Goal: Task Accomplishment & Management: Use online tool/utility

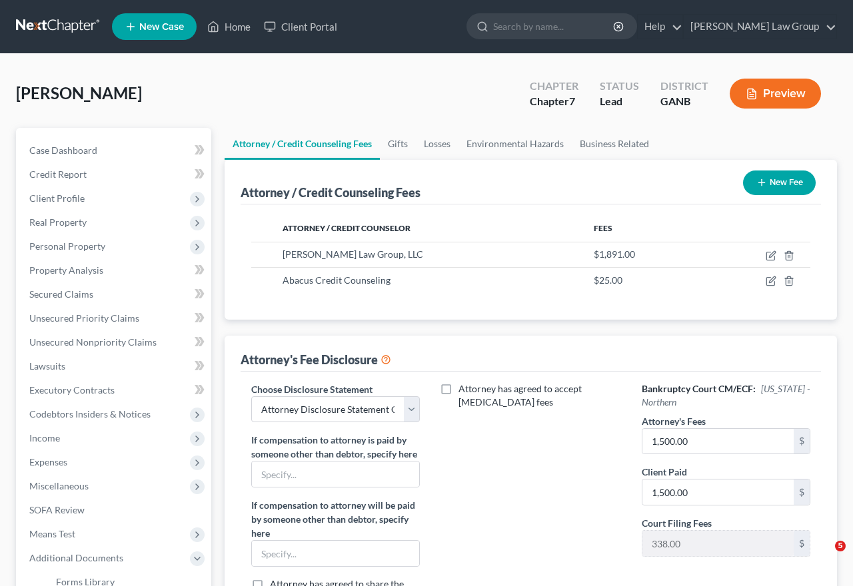
select select "0"
click at [244, 25] on link "Home" at bounding box center [229, 27] width 57 height 24
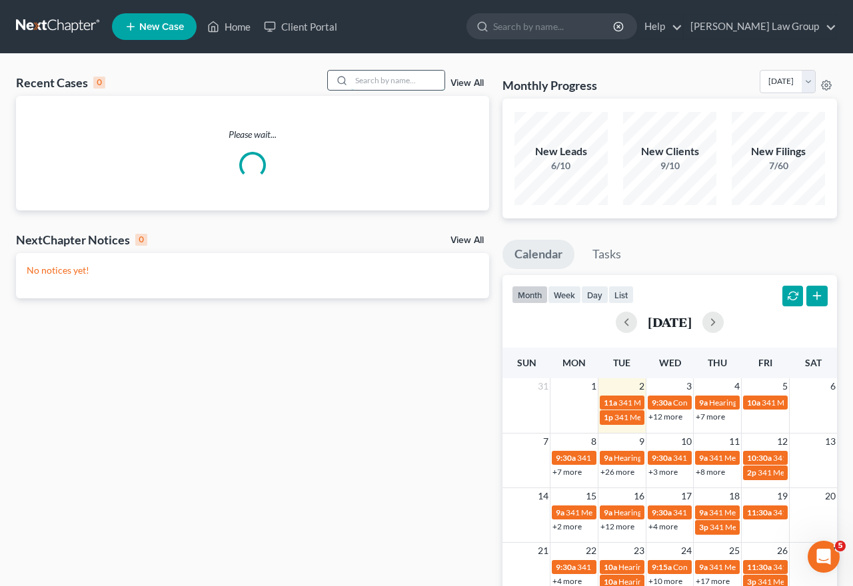
click at [411, 85] on input "search" at bounding box center [397, 80] width 93 height 19
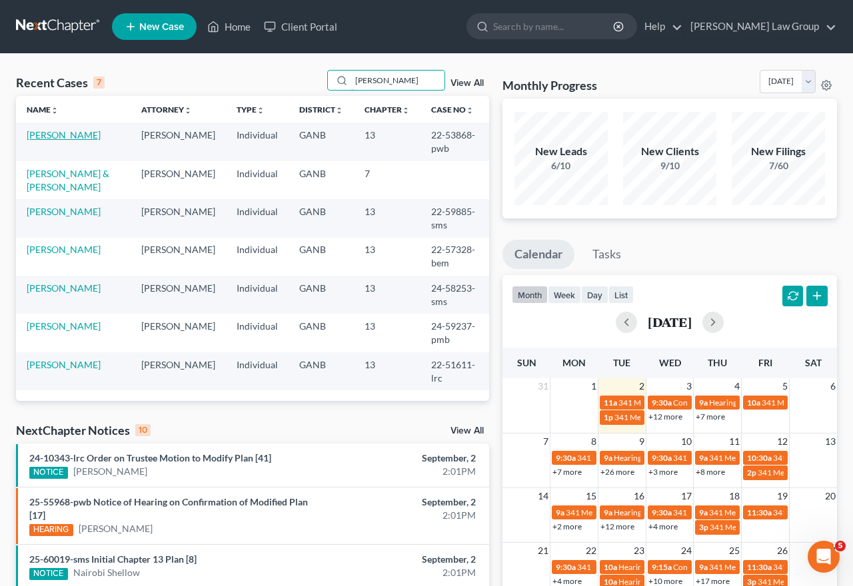
type input "[PERSON_NAME]"
click at [51, 137] on link "[PERSON_NAME]" at bounding box center [64, 134] width 74 height 11
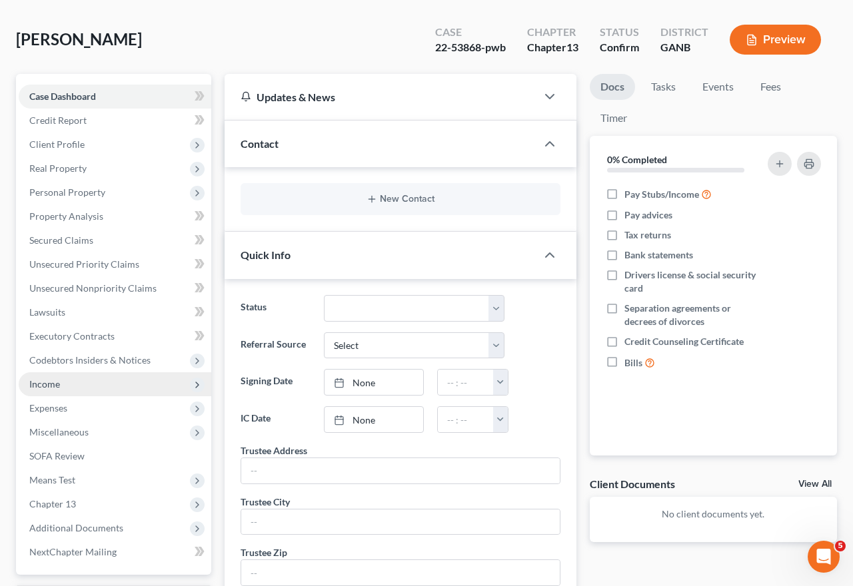
scroll to position [85, 0]
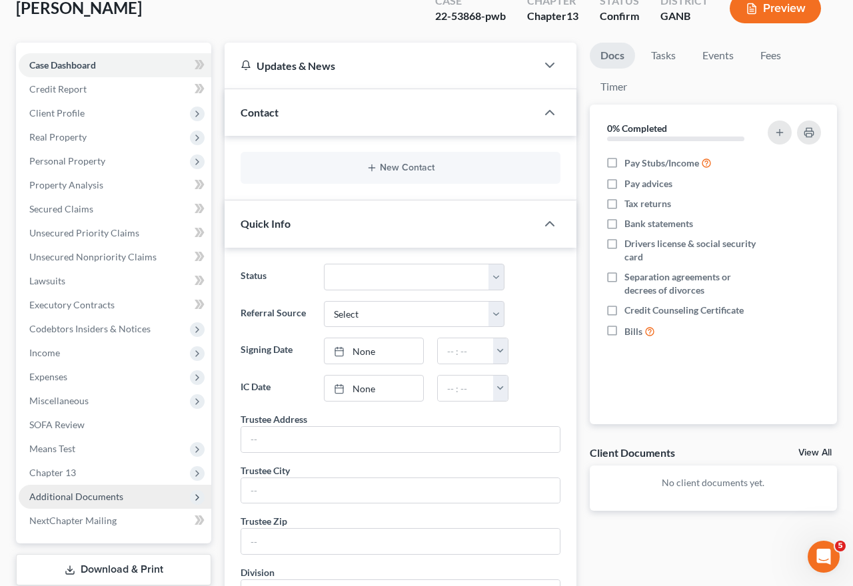
click at [65, 492] on span "Additional Documents" at bounding box center [76, 496] width 94 height 11
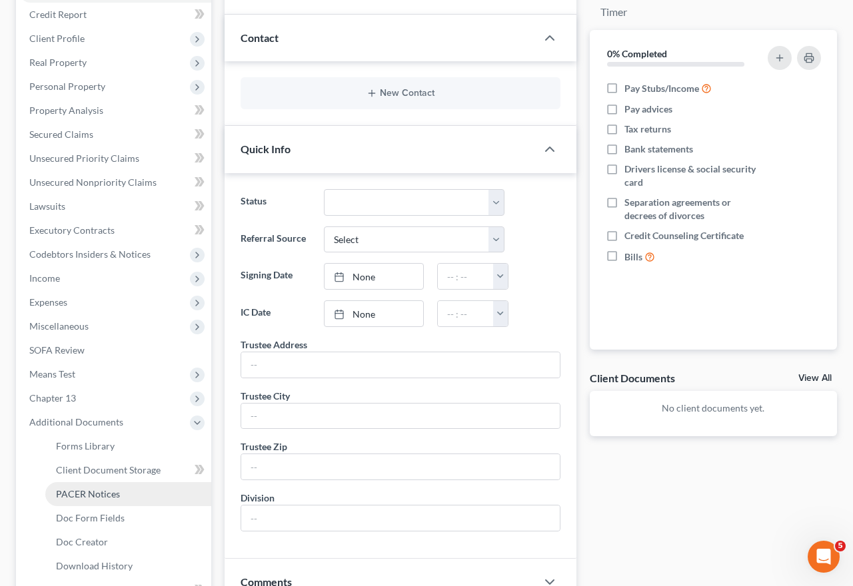
click at [65, 492] on span "PACER Notices" at bounding box center [88, 493] width 64 height 11
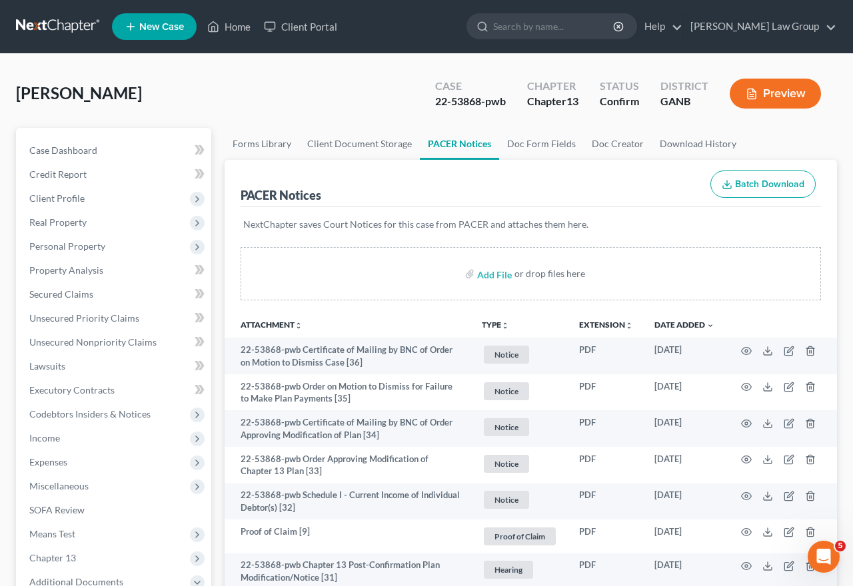
click at [468, 99] on div "22-53868-pwb" at bounding box center [470, 101] width 71 height 15
copy div "53868"
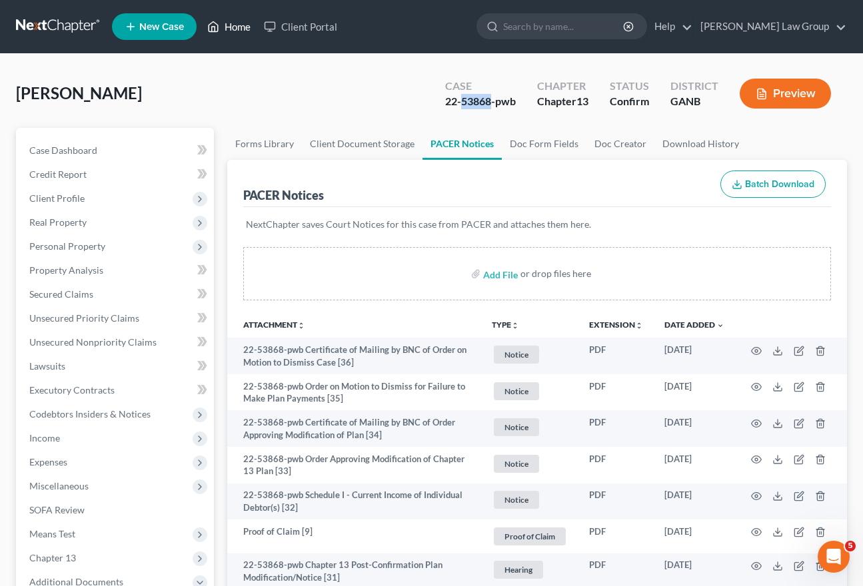
click at [219, 32] on icon at bounding box center [213, 27] width 12 height 16
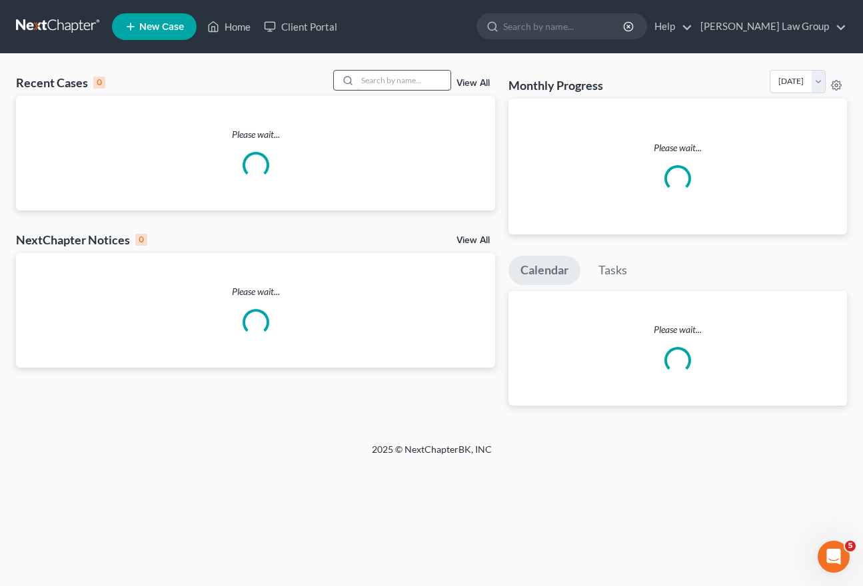
click at [394, 84] on input "search" at bounding box center [403, 80] width 93 height 19
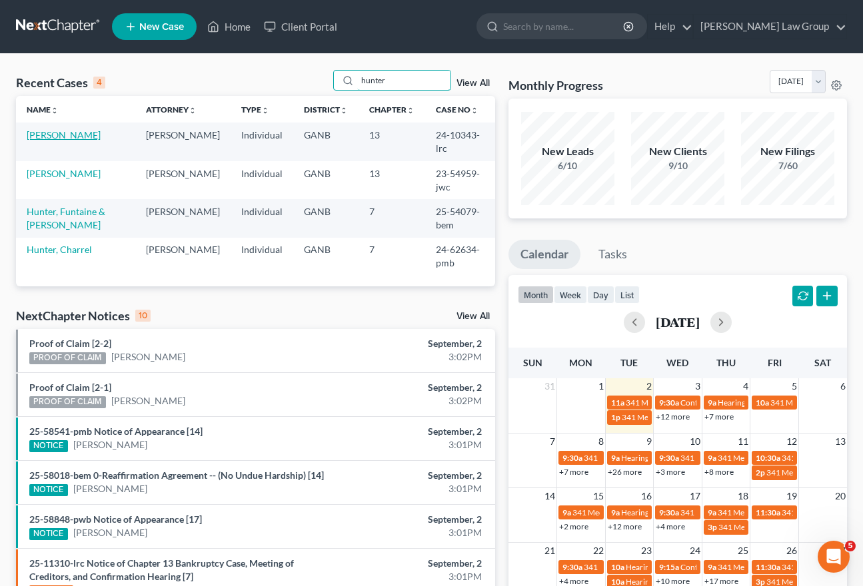
type input "hunter"
click at [69, 133] on link "[PERSON_NAME]" at bounding box center [64, 134] width 74 height 11
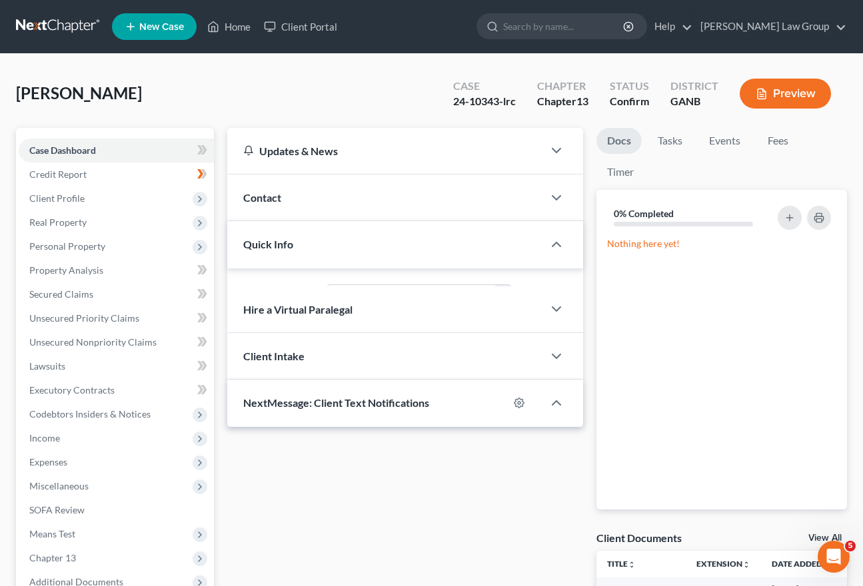
click at [64, 133] on div "Case Dashboard Payments Invoices Payments Payments Credit Report Client Profile…" at bounding box center [115, 378] width 198 height 501
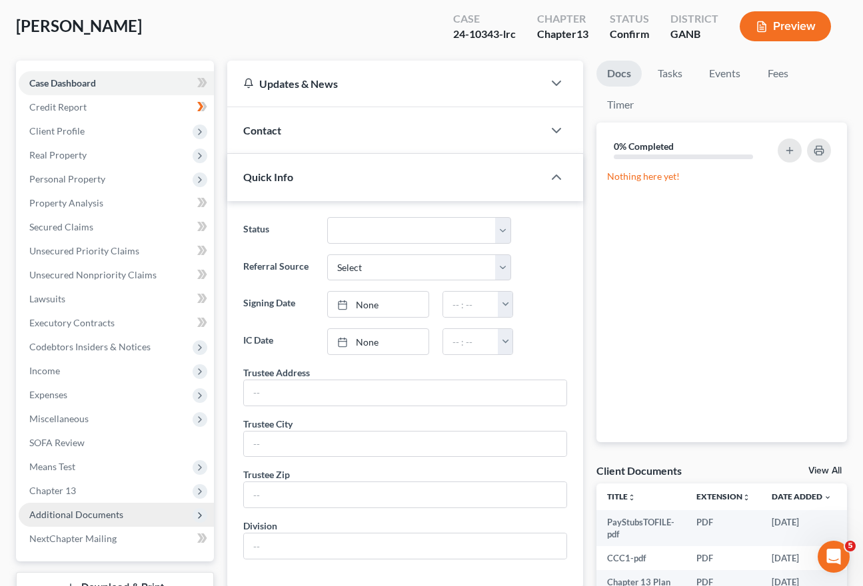
scroll to position [85, 0]
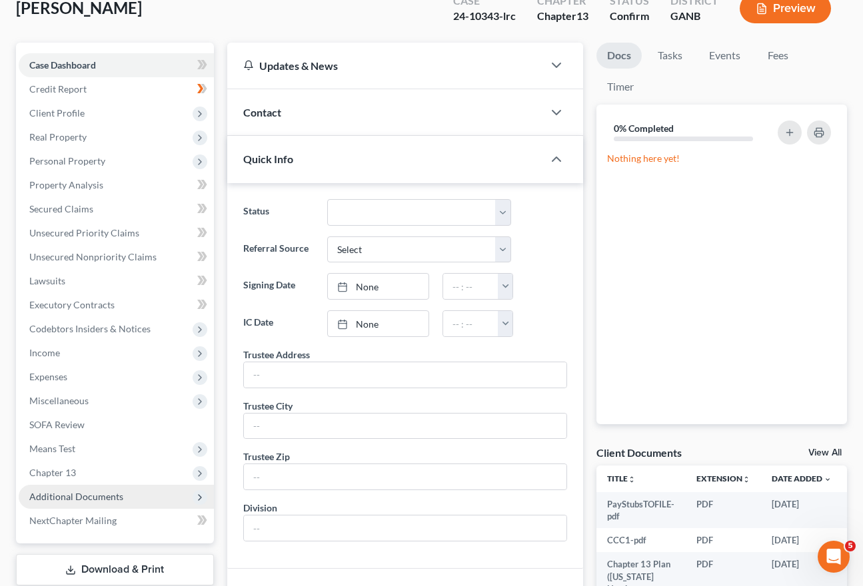
click at [101, 494] on span "Additional Documents" at bounding box center [76, 496] width 94 height 11
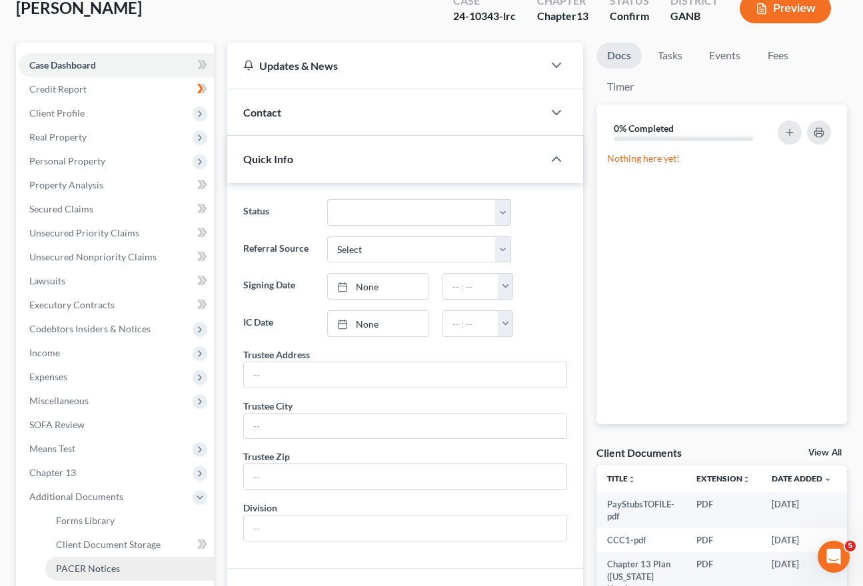
click at [94, 566] on span "PACER Notices" at bounding box center [88, 568] width 64 height 11
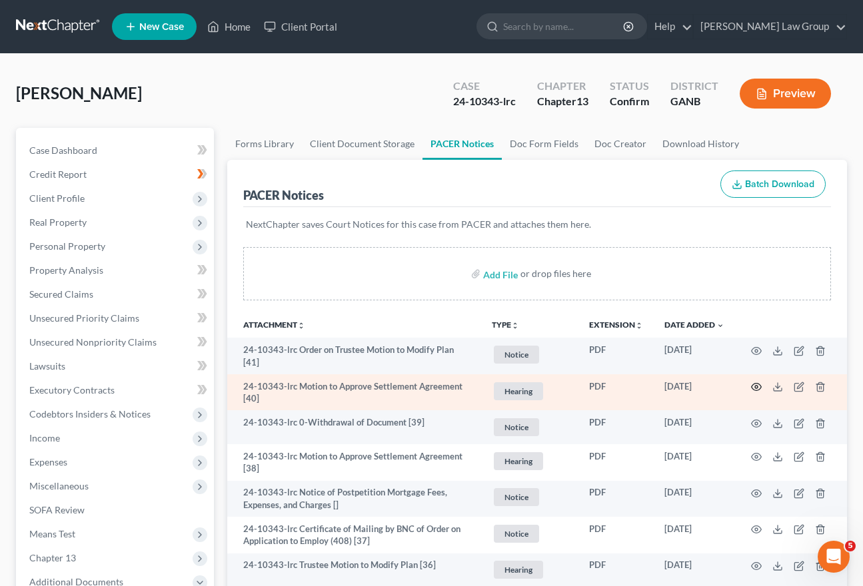
click at [754, 382] on icon "button" at bounding box center [756, 387] width 11 height 11
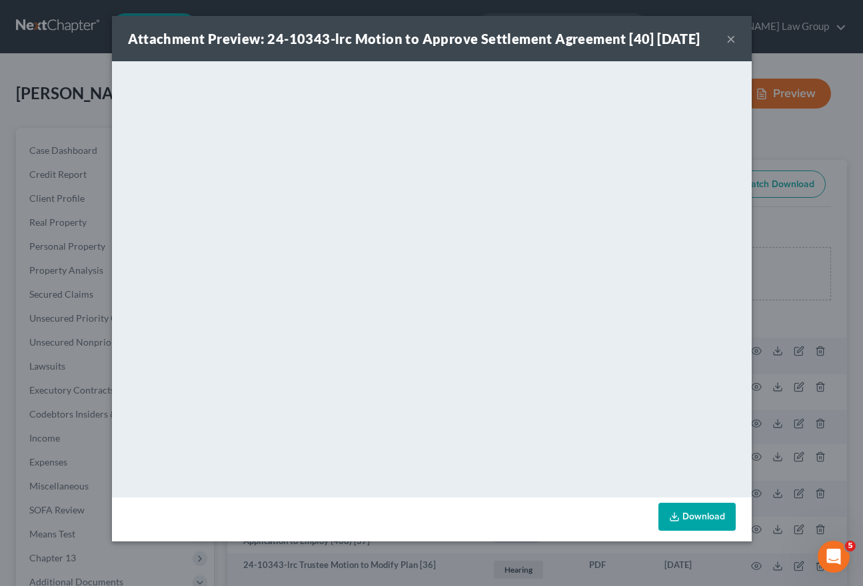
click at [733, 40] on button "×" at bounding box center [730, 39] width 9 height 16
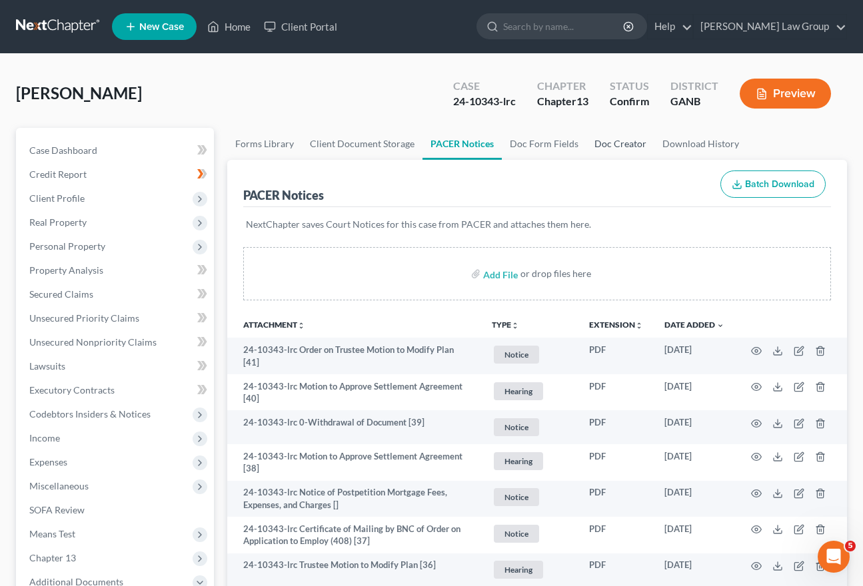
click at [631, 145] on link "Doc Creator" at bounding box center [620, 144] width 68 height 32
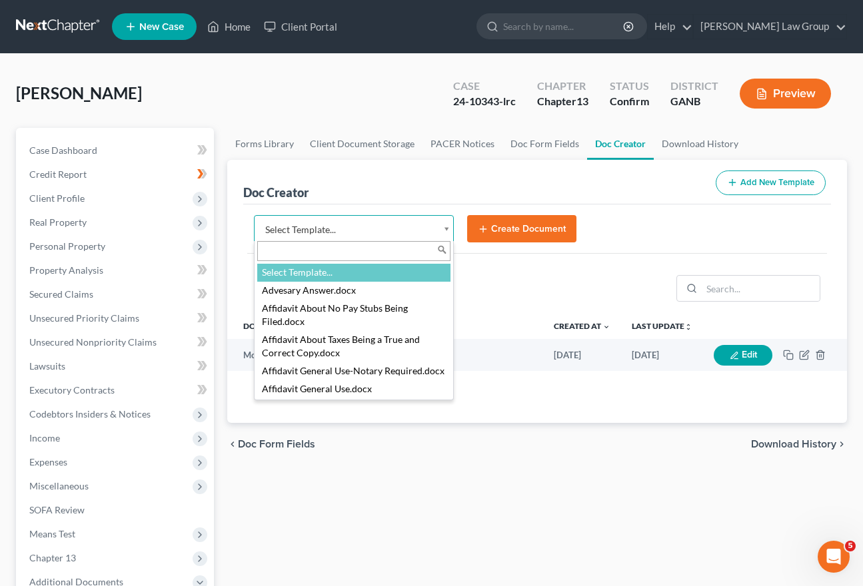
click at [408, 218] on body "Home New Case Client Portal [PERSON_NAME] Law Group [EMAIL_ADDRESS][DOMAIN_NAME…" at bounding box center [431, 450] width 863 height 900
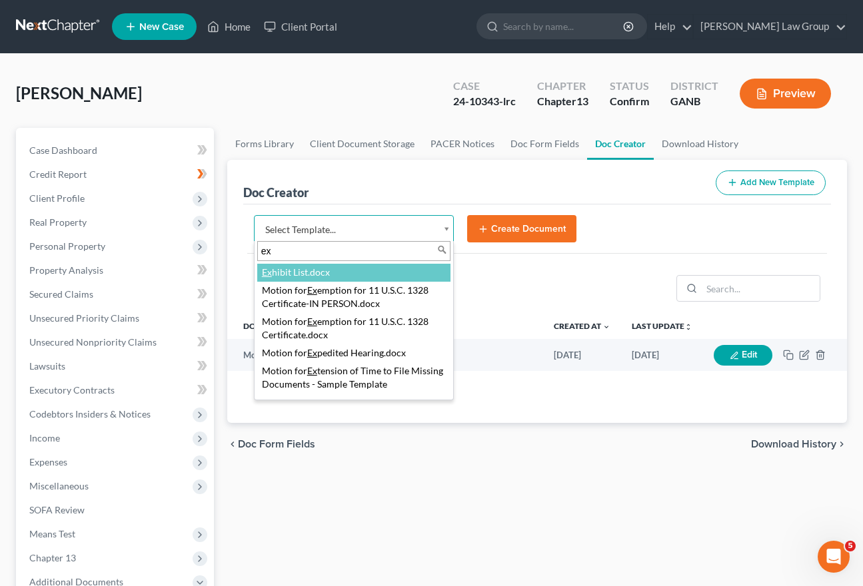
type input "e"
type input "exhi"
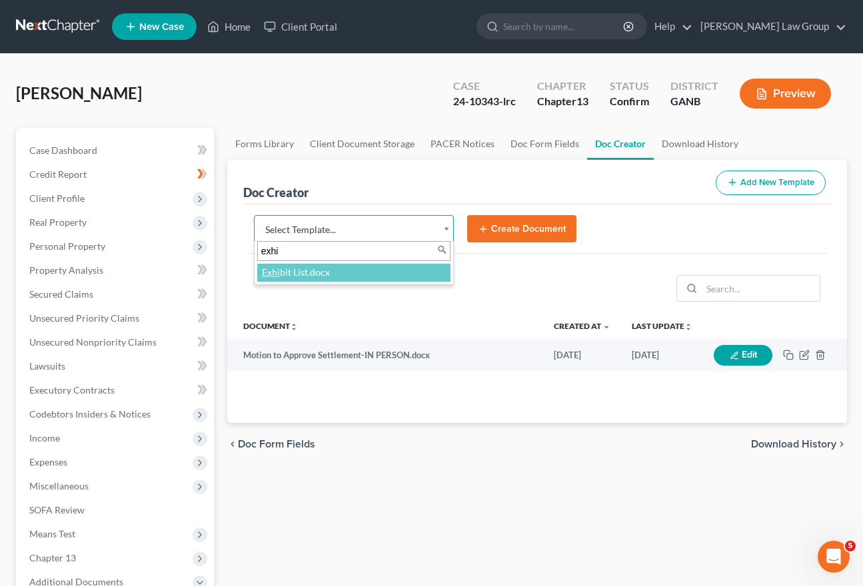
select select "111609"
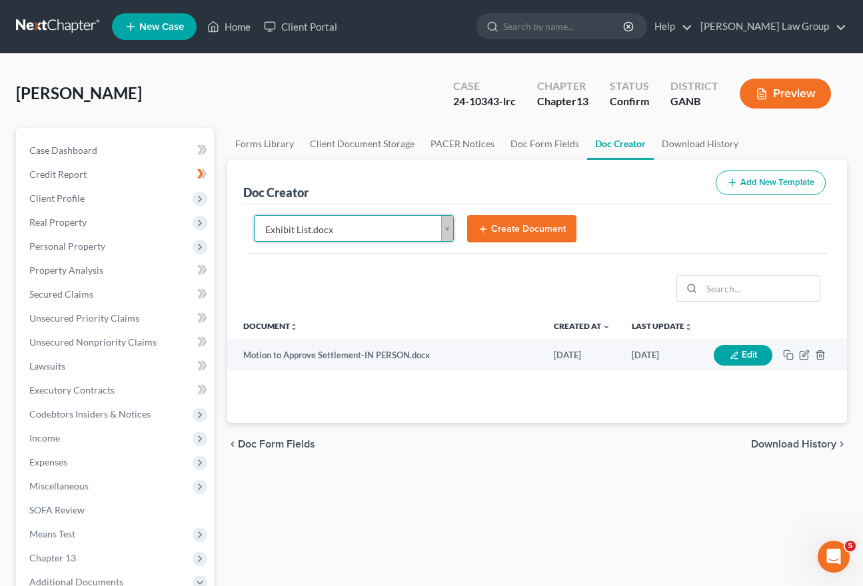
click at [525, 225] on button "Create Document" at bounding box center [521, 229] width 109 height 28
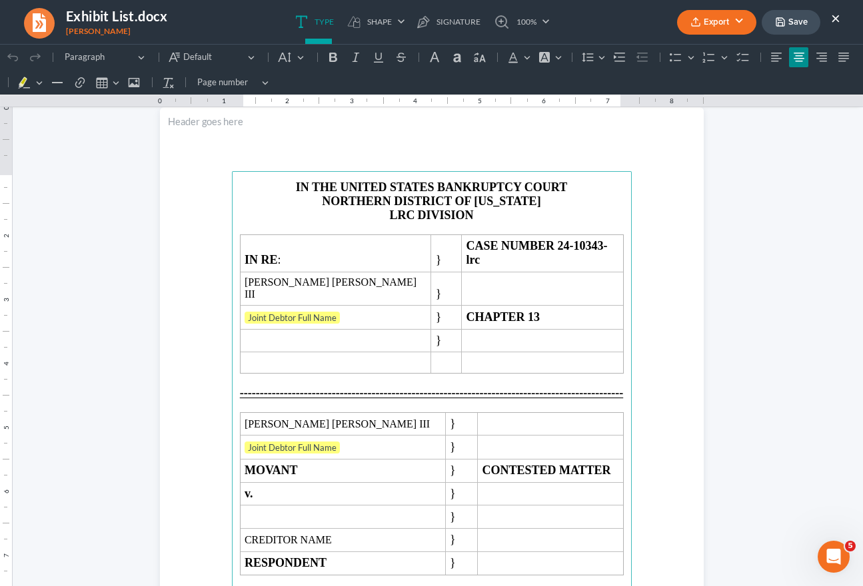
scroll to position [37, 0]
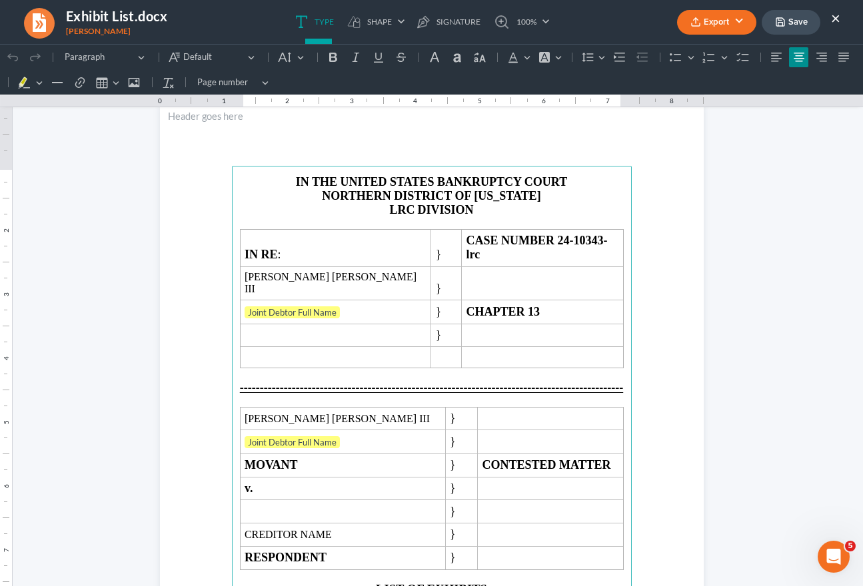
click at [834, 19] on button "×" at bounding box center [835, 18] width 9 height 16
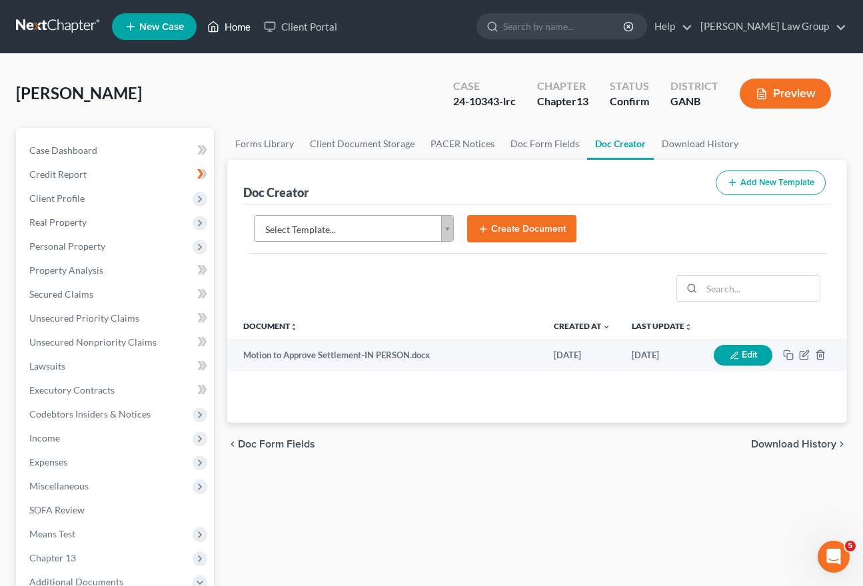
click at [227, 25] on link "Home" at bounding box center [229, 27] width 57 height 24
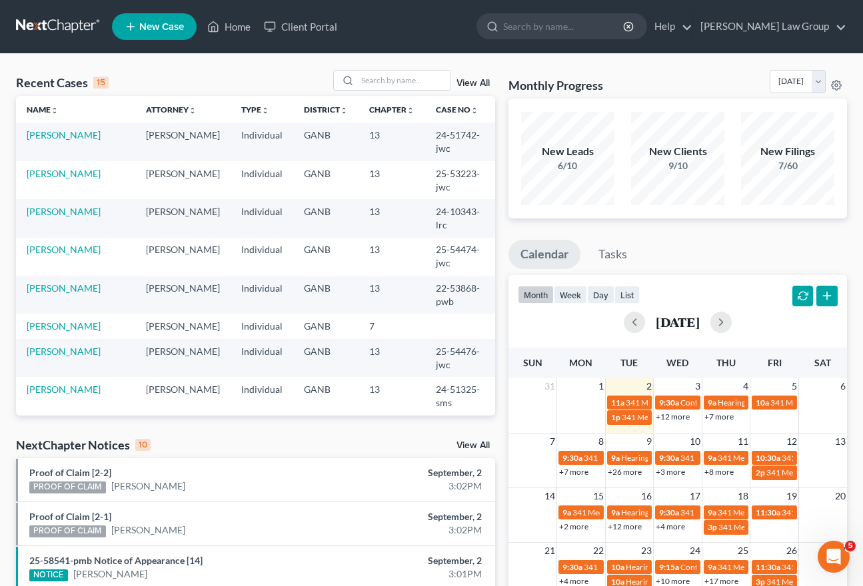
click at [464, 447] on link "View All" at bounding box center [472, 445] width 33 height 9
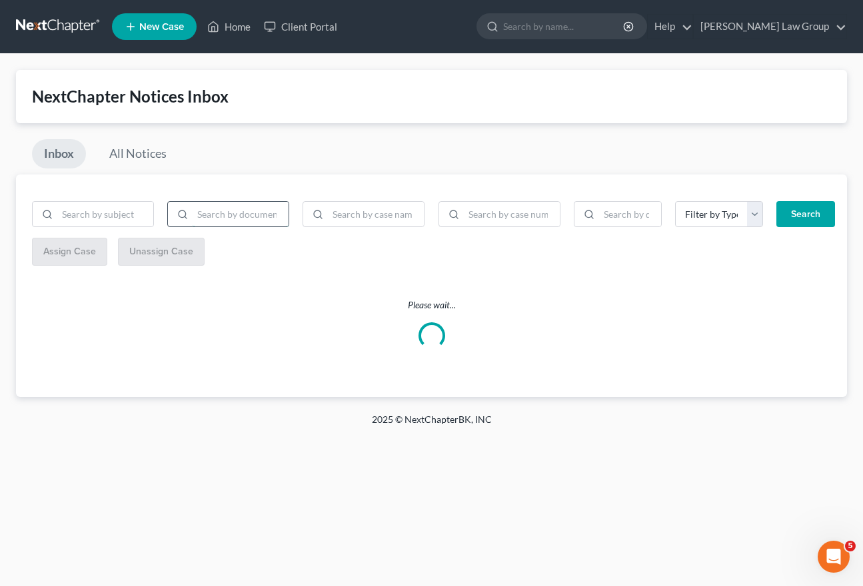
click at [249, 223] on input "search" at bounding box center [241, 214] width 96 height 25
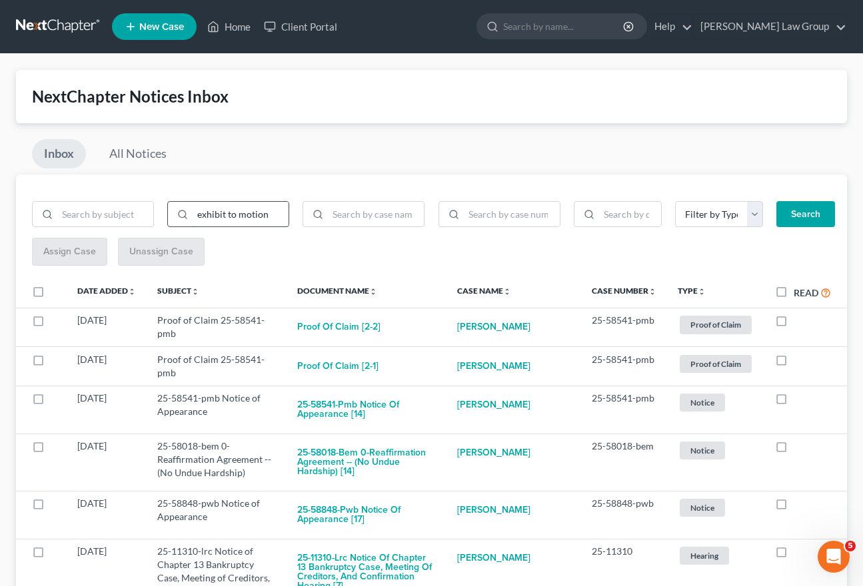
type input "exhibit to motion"
click at [805, 213] on button "Search" at bounding box center [805, 214] width 59 height 27
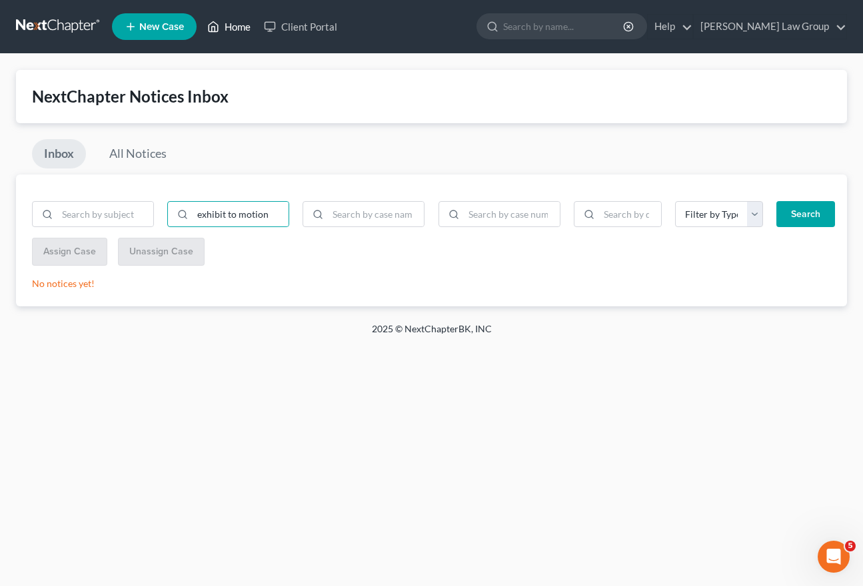
click at [243, 23] on link "Home" at bounding box center [229, 27] width 57 height 24
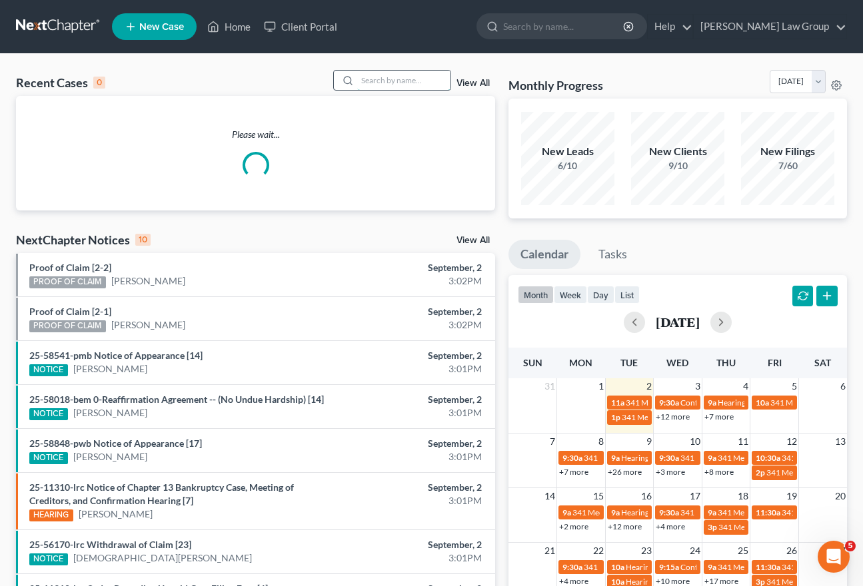
click at [400, 79] on input "search" at bounding box center [403, 80] width 93 height 19
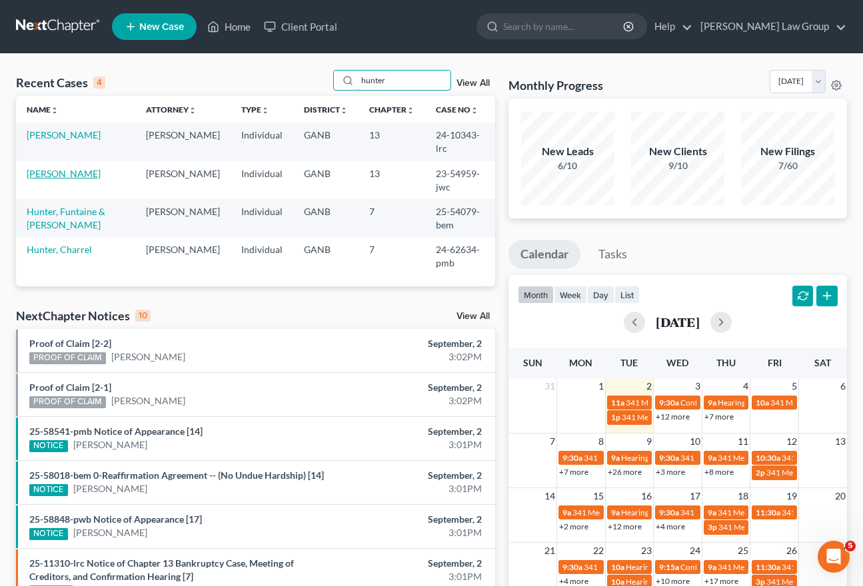
type input "hunter"
click at [54, 168] on link "[PERSON_NAME]" at bounding box center [64, 173] width 74 height 11
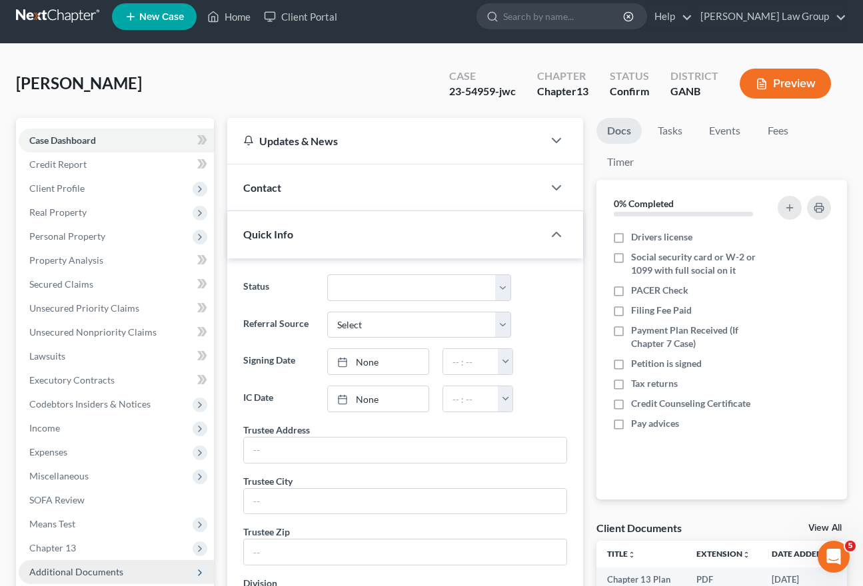
scroll to position [84, 0]
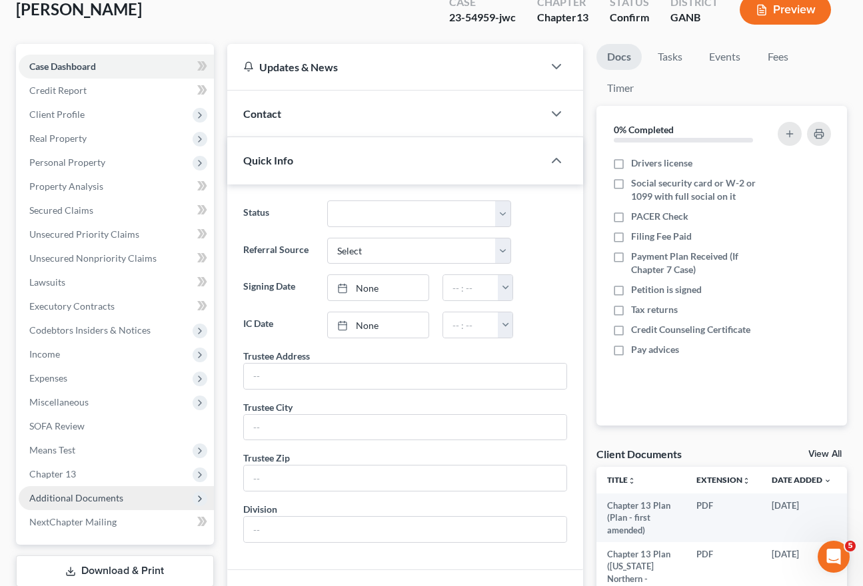
click at [81, 500] on span "Additional Documents" at bounding box center [76, 497] width 94 height 11
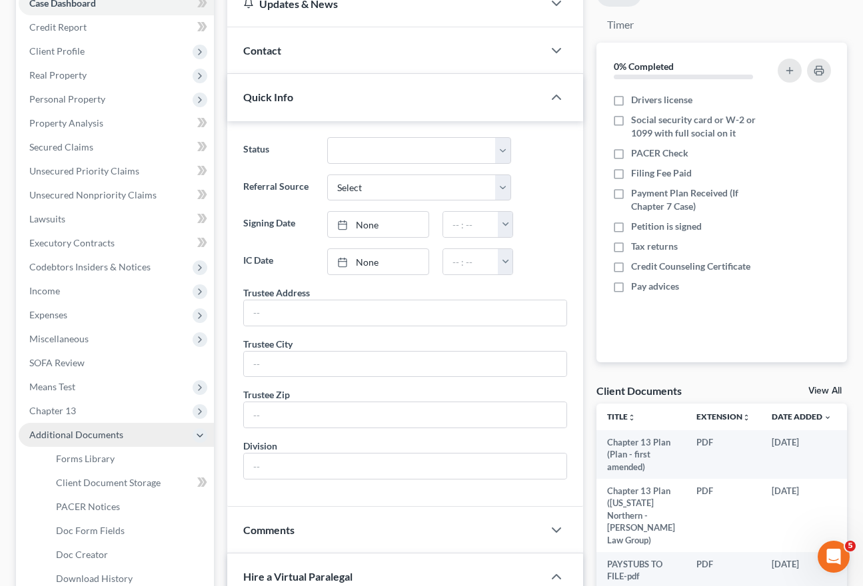
scroll to position [198, 1]
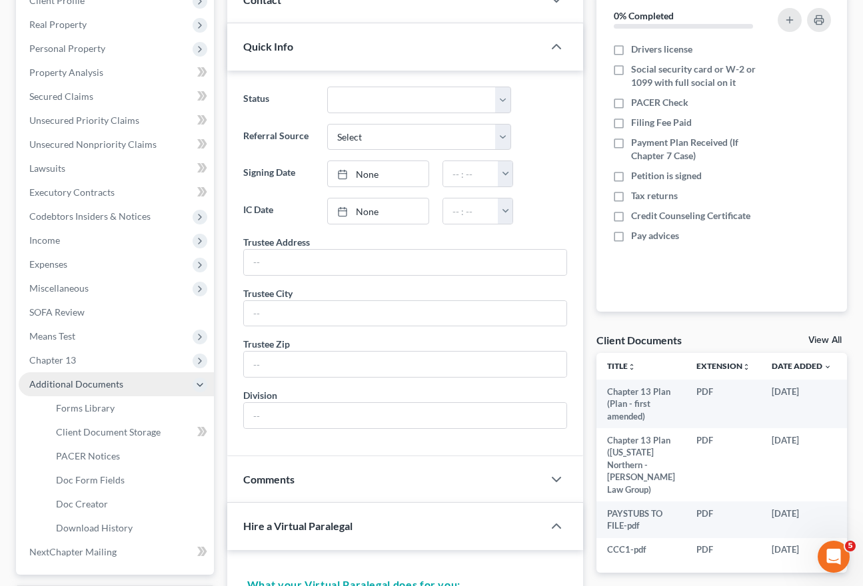
click at [81, 500] on span "Doc Creator" at bounding box center [82, 503] width 52 height 11
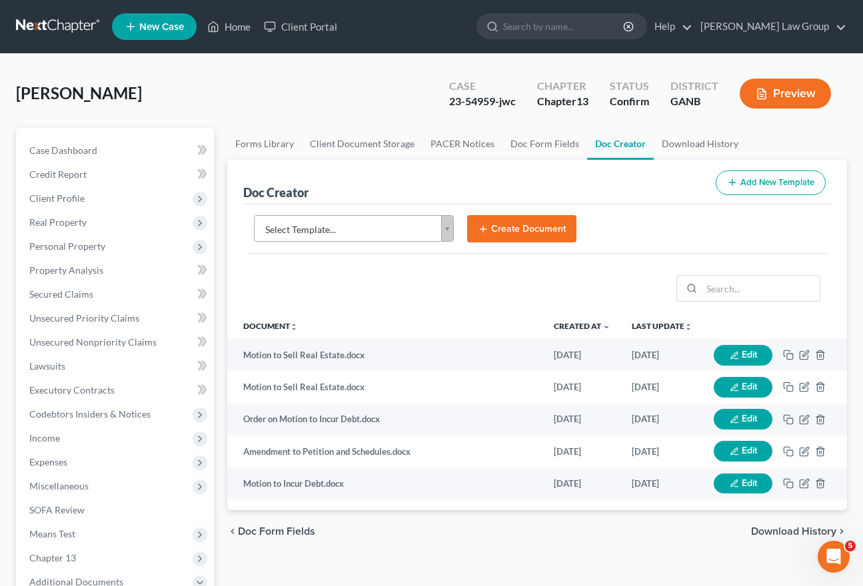
click at [382, 222] on body "Home New Case Client Portal [PERSON_NAME] Law Group [EMAIL_ADDRESS][DOMAIN_NAME…" at bounding box center [431, 450] width 863 height 900
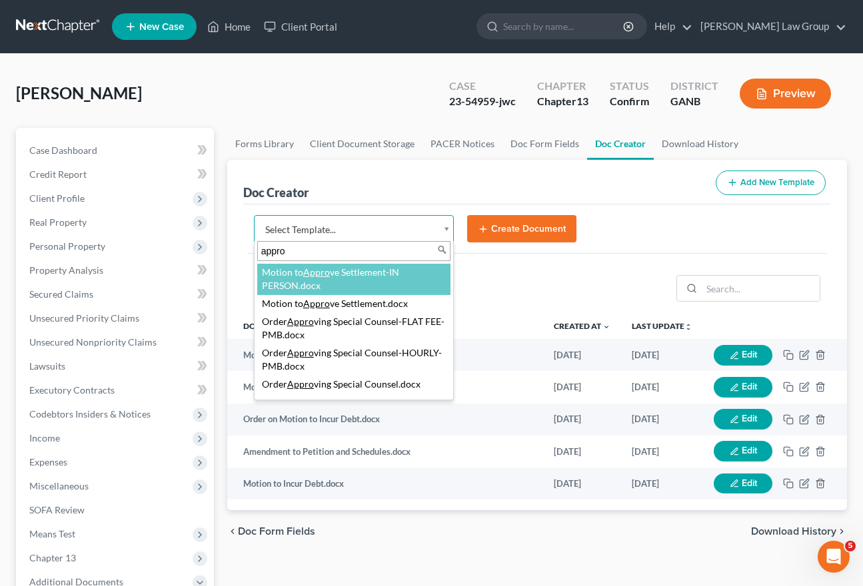
type input "approv"
select select "116626"
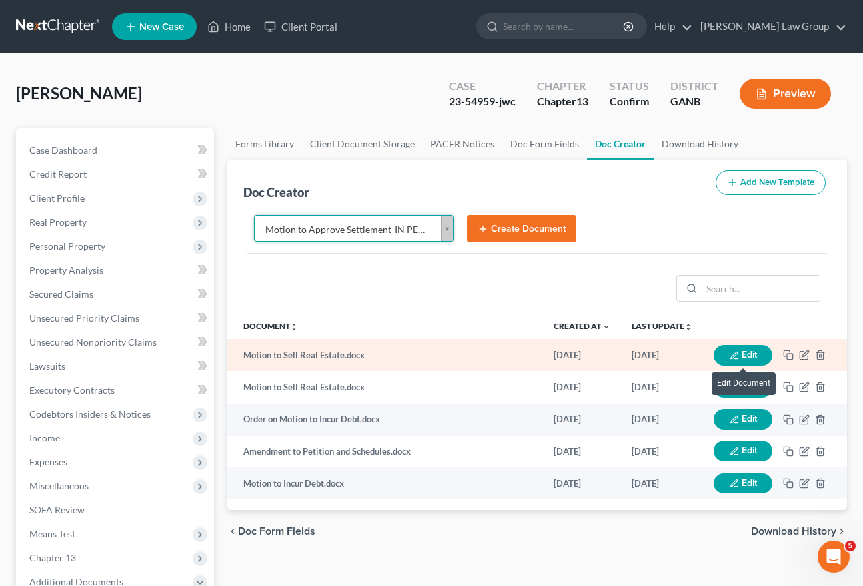
click at [728, 352] on button "Edit" at bounding box center [743, 355] width 59 height 21
select select
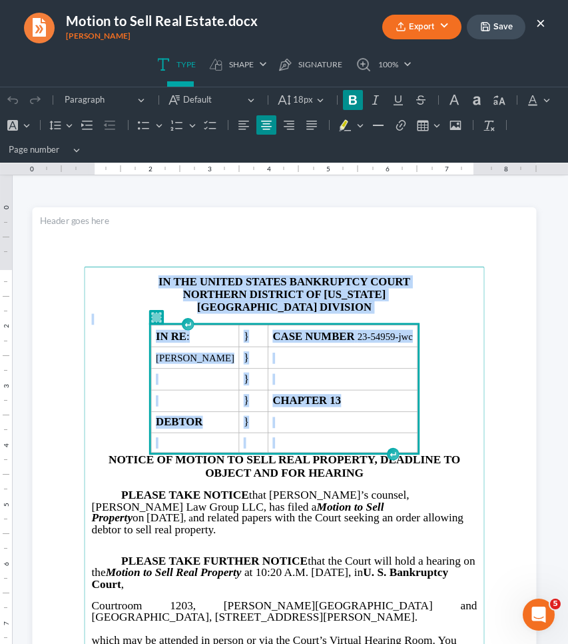
drag, startPoint x: 450, startPoint y: 438, endPoint x: 280, endPoint y: 225, distance: 272.6
click at [280, 225] on section "IN THE UNITED STATES BANKRUPTCY COURT NORTHERN DISTRICT OF [US_STATE] ATLANTA D…" at bounding box center [284, 533] width 504 height 653
copy main "IN THE UNITED STATES BANKRUPTCY COURT NORTHERN DISTRICT OF [US_STATE] ATLANTA D…"
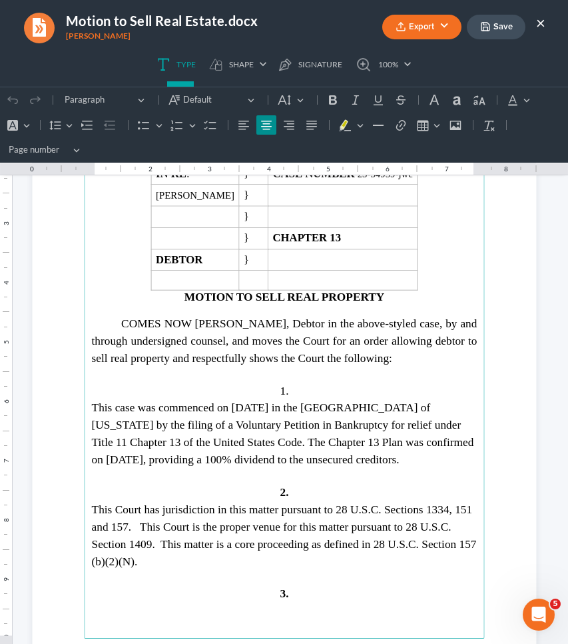
scroll to position [1528, 0]
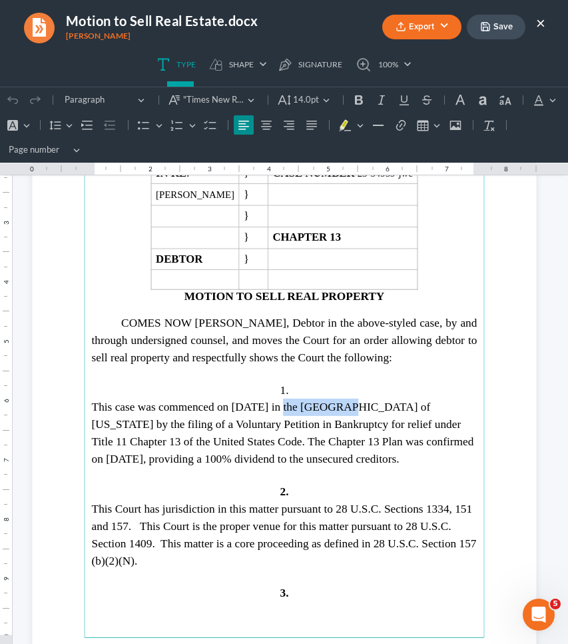
drag, startPoint x: 553, startPoint y: 240, endPoint x: 323, endPoint y: 404, distance: 282.7
click at [323, 404] on span "This case was commenced on [DATE] in the [GEOGRAPHIC_DATA] of [US_STATE] by the…" at bounding box center [282, 432] width 382 height 65
copy span "[DATE]"
drag, startPoint x: 92, startPoint y: 455, endPoint x: 182, endPoint y: 452, distance: 90.0
click at [182, 452] on span "This case was commenced on [DATE] in the [GEOGRAPHIC_DATA] of [US_STATE] by the…" at bounding box center [282, 432] width 382 height 65
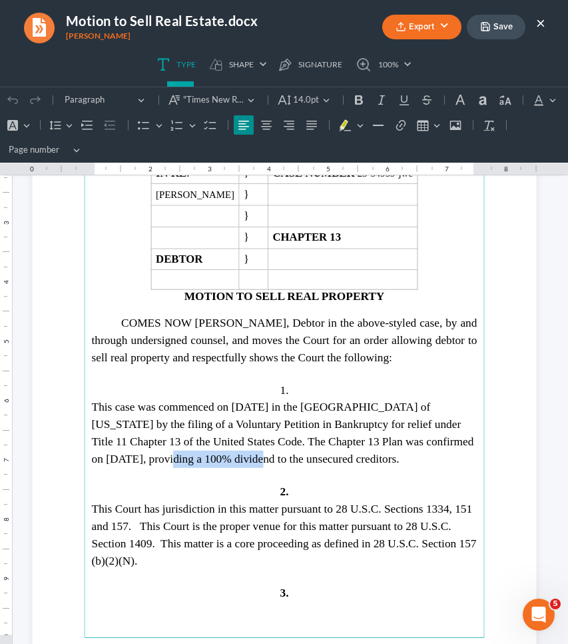
copy span "[DATE]"
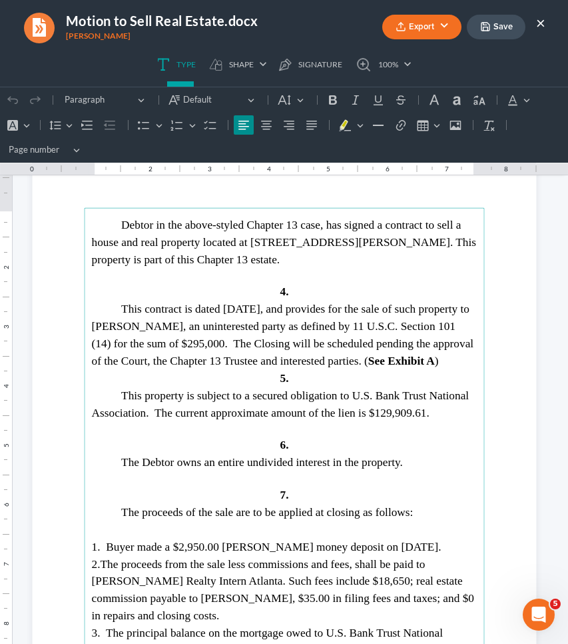
scroll to position [2107, 0]
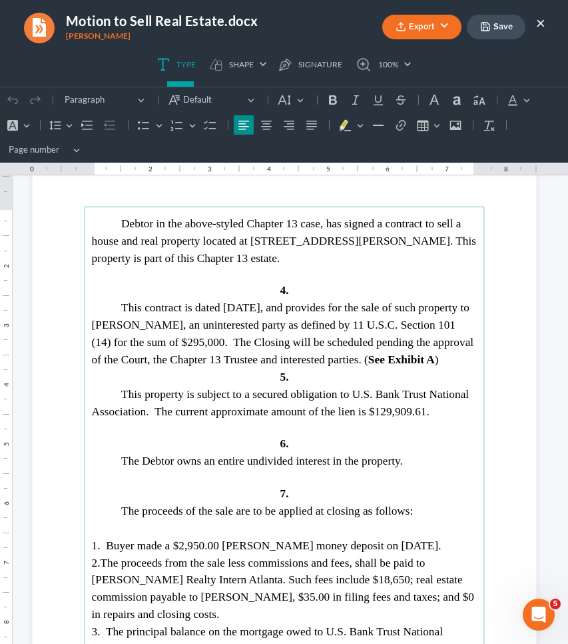
click at [251, 239] on span "Debtor in the above-styled Chapter 13 case, has signed a contract to sell a hou…" at bounding box center [283, 240] width 384 height 47
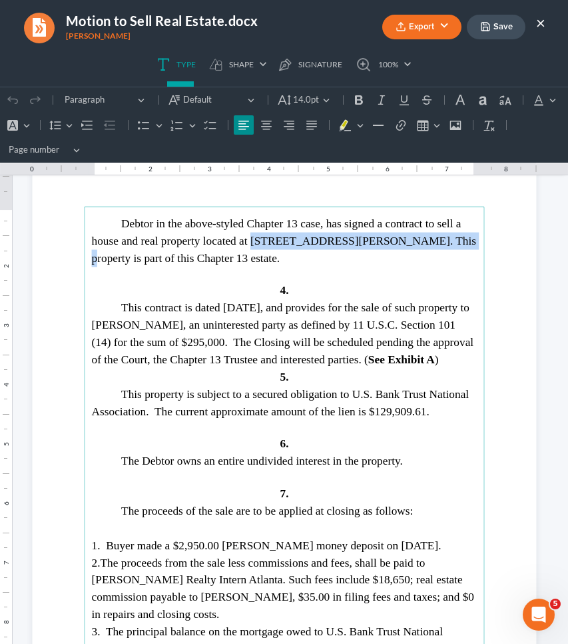
drag, startPoint x: 251, startPoint y: 239, endPoint x: 437, endPoint y: 237, distance: 185.9
click at [437, 237] on span "Debtor in the above-styled Chapter 13 case, has signed a contract to sell a hou…" at bounding box center [283, 240] width 384 height 47
copy span "[STREET_ADDRESS][PERSON_NAME]"
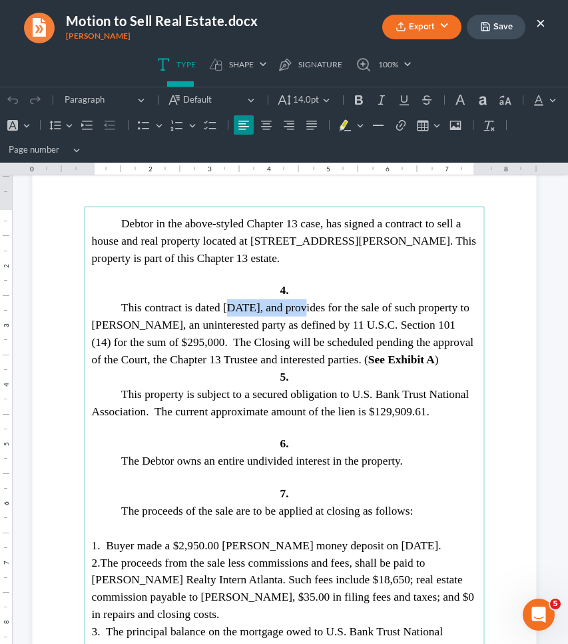
drag, startPoint x: 301, startPoint y: 308, endPoint x: 228, endPoint y: 302, distance: 73.5
click at [228, 302] on span "This contract is dated [DATE], and provides for the sale of such property to [P…" at bounding box center [282, 333] width 382 height 65
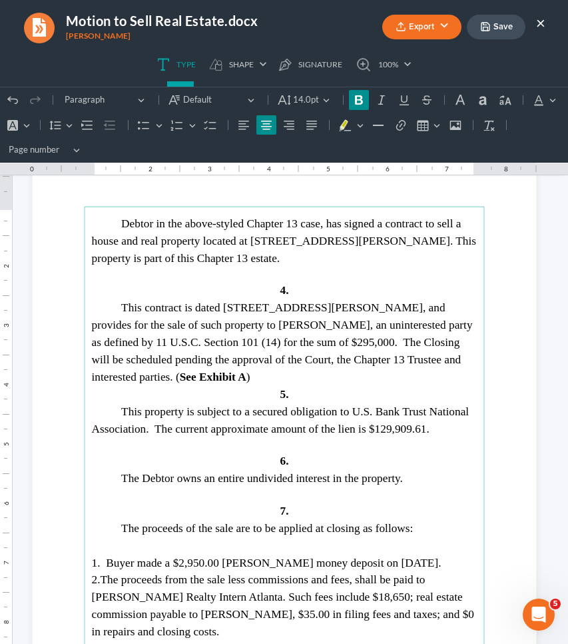
click at [314, 283] on p "4." at bounding box center [284, 290] width 386 height 17
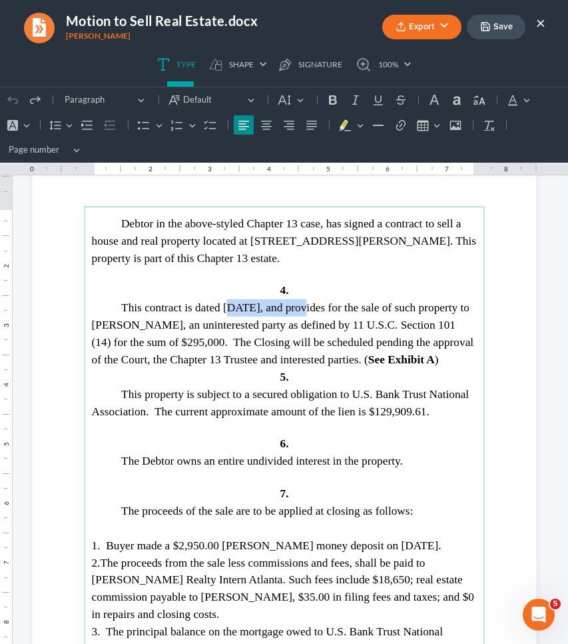
drag, startPoint x: 229, startPoint y: 304, endPoint x: 302, endPoint y: 307, distance: 74.0
click at [302, 307] on span "This contract is dated [DATE], and provides for the sale of such property to [P…" at bounding box center [282, 333] width 382 height 65
copy span "[DATE]"
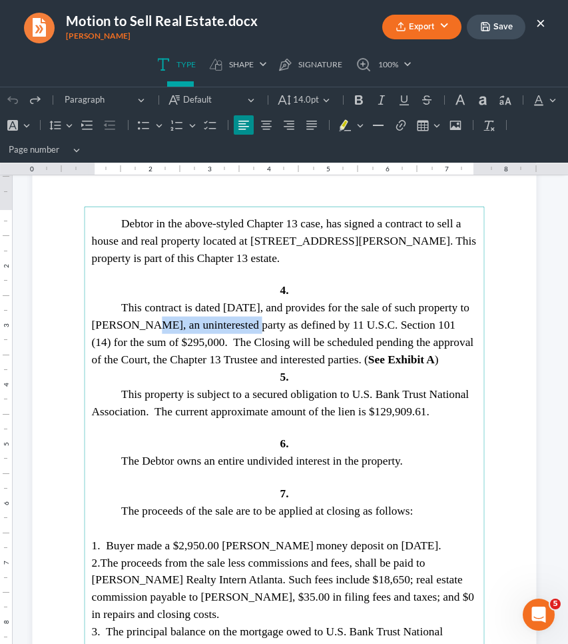
drag, startPoint x: 148, startPoint y: 322, endPoint x: 253, endPoint y: 324, distance: 104.6
click at [253, 324] on span "This contract is dated [DATE], and provides for the sale of such property to [P…" at bounding box center [282, 333] width 382 height 65
copy span "[PERSON_NAME]"
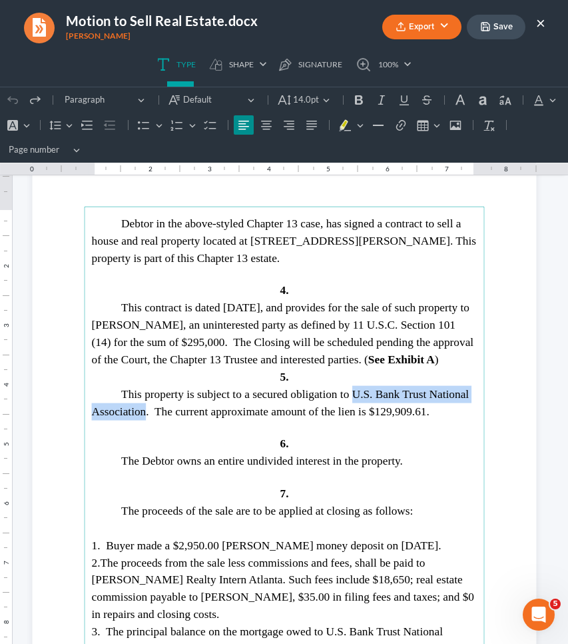
drag, startPoint x: 351, startPoint y: 402, endPoint x: 145, endPoint y: 419, distance: 207.3
click at [145, 417] on span "This property is subject to a secured obligation to U.S. Bank Trust National As…" at bounding box center [280, 402] width 378 height 30
copy span "U.S. Bank Trust National Association"
click at [426, 417] on span "This property is subject to a secured obligation to U.S. Bank Trust National As…" at bounding box center [280, 402] width 378 height 30
drag, startPoint x: 426, startPoint y: 423, endPoint x: 376, endPoint y: 423, distance: 50.0
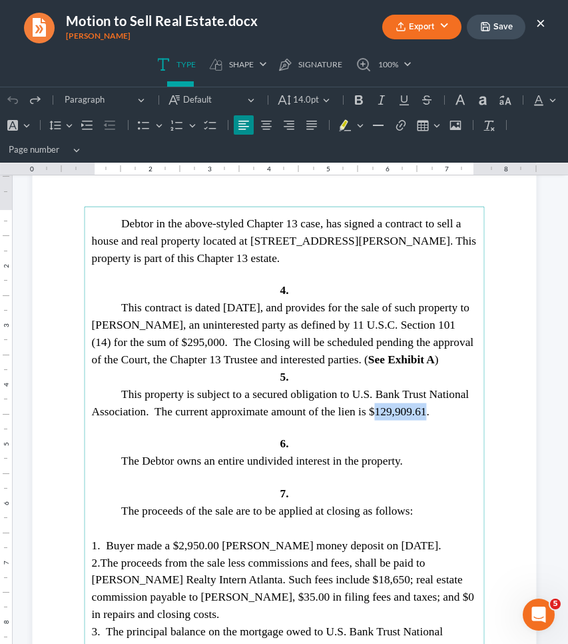
click at [376, 417] on span "This property is subject to a secured obligation to U.S. Bank Trust National As…" at bounding box center [280, 402] width 378 height 30
copy span "129,909.61"
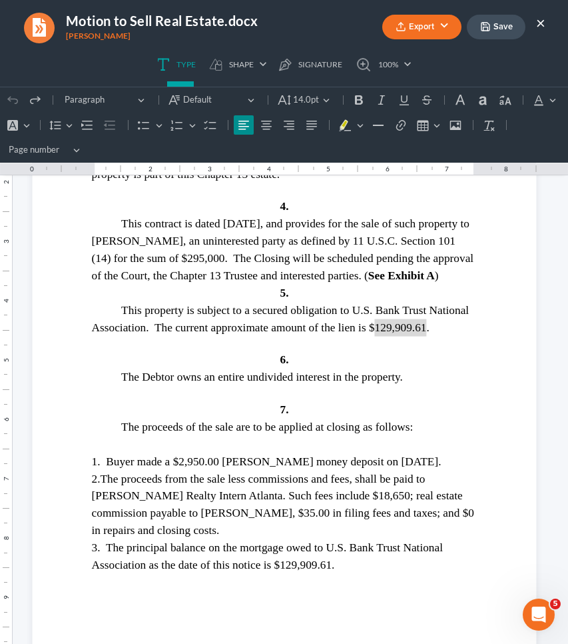
scroll to position [2203, 0]
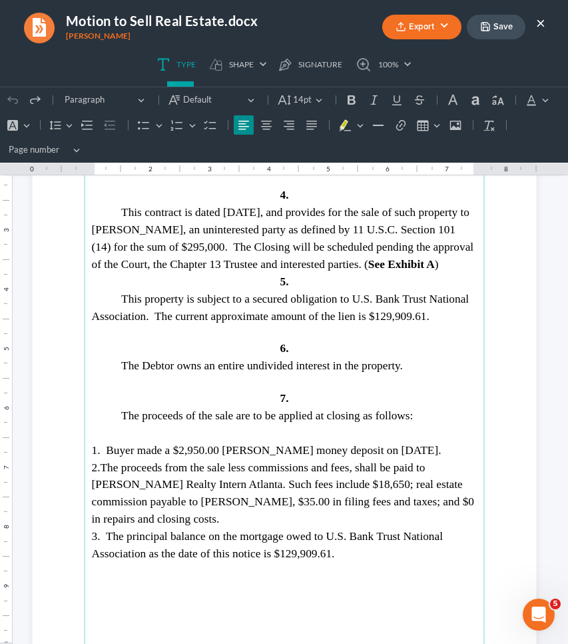
click at [91, 488] on main "Debtor in the above-styled Chapter 13 case, has signed a contract to sell a hou…" at bounding box center [284, 378] width 400 height 534
drag, startPoint x: 552, startPoint y: 397, endPoint x: 263, endPoint y: 494, distance: 304.9
click at [263, 494] on main "Debtor in the above-styled Chapter 13 case, has signed a contract to sell a hou…" at bounding box center [284, 378] width 400 height 534
copy span "[PERSON_NAME] Realty Intern [GEOGRAPHIC_DATA]"
click at [392, 491] on span "The proceeds from the sale less commissions and fees, shall be paid to [PERSON_…" at bounding box center [282, 492] width 382 height 65
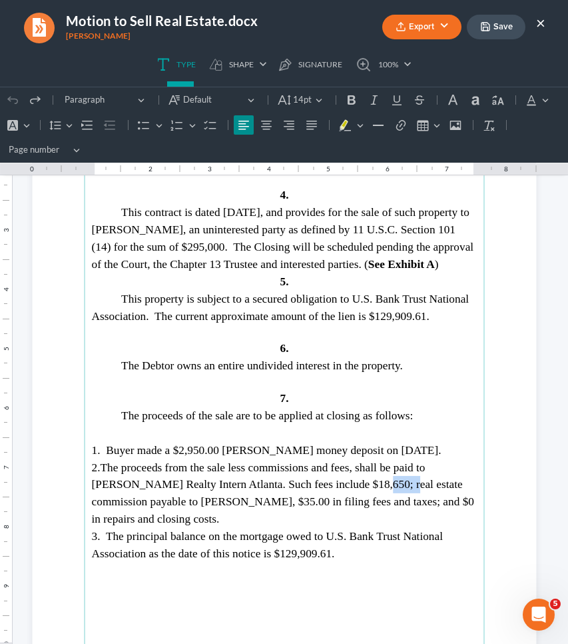
drag, startPoint x: 526, startPoint y: 520, endPoint x: 362, endPoint y: 492, distance: 165.6
click at [362, 492] on span "The proceeds from the sale less commissions and fees, shall be paid to [PERSON_…" at bounding box center [282, 492] width 382 height 65
click at [268, 508] on span "The proceeds from the sale less commissions and fees, shall be paid to [PERSON_…" at bounding box center [282, 492] width 382 height 65
drag, startPoint x: 268, startPoint y: 508, endPoint x: 217, endPoint y: 508, distance: 52.0
click at [217, 508] on span "The proceeds from the sale less commissions and fees, shall be paid to [PERSON_…" at bounding box center [282, 492] width 382 height 65
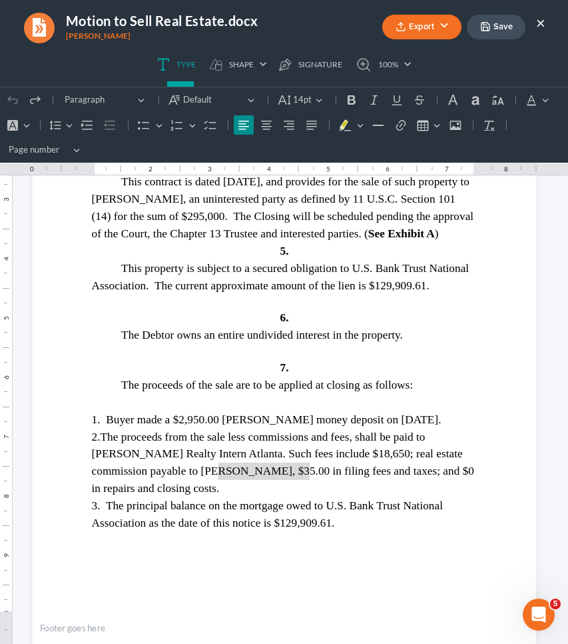
scroll to position [2236, 0]
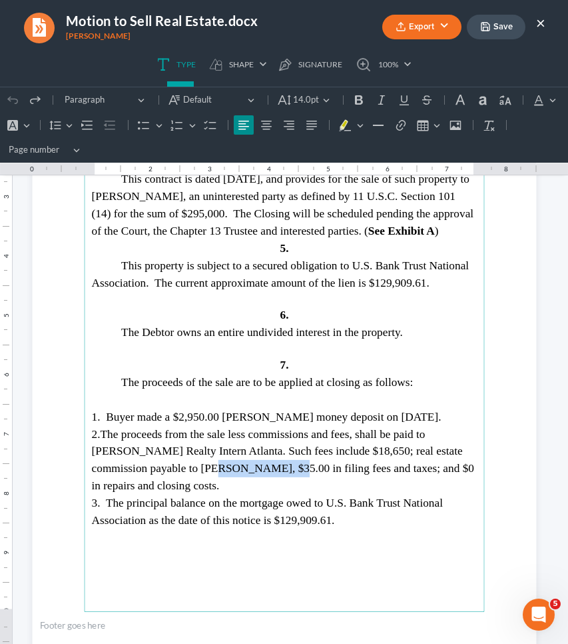
drag, startPoint x: 330, startPoint y: 524, endPoint x: 279, endPoint y: 524, distance: 51.3
click at [279, 524] on span "3. The principal balance on the mortgage owed to U.S. Bank Trust National Assoc…" at bounding box center [266, 511] width 351 height 30
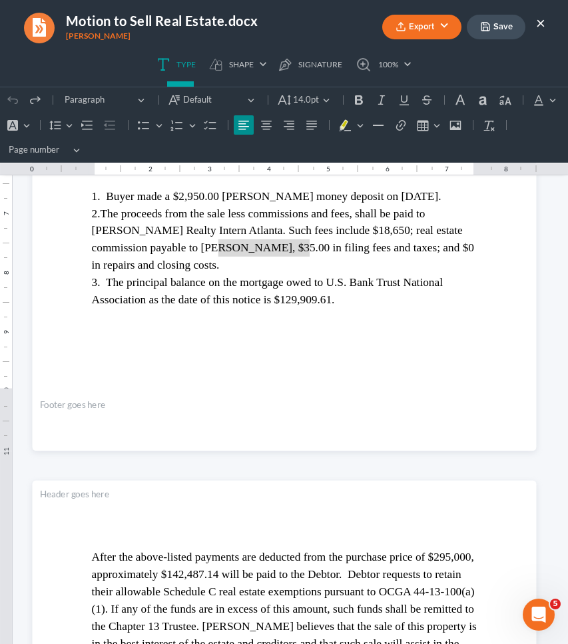
scroll to position [2458, 0]
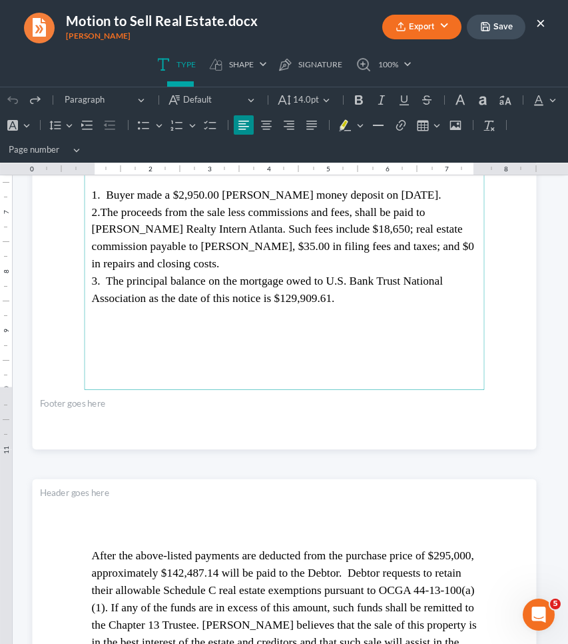
click at [356, 282] on span "3. The principal balance on the mortgage owed to U.S. Bank Trust National Assoc…" at bounding box center [266, 289] width 351 height 30
drag, startPoint x: 356, startPoint y: 282, endPoint x: 145, endPoint y: 304, distance: 212.3
click at [145, 304] on span "3. The principal balance on the mortgage owed to U.S. Bank Trust National Assoc…" at bounding box center [266, 289] width 351 height 30
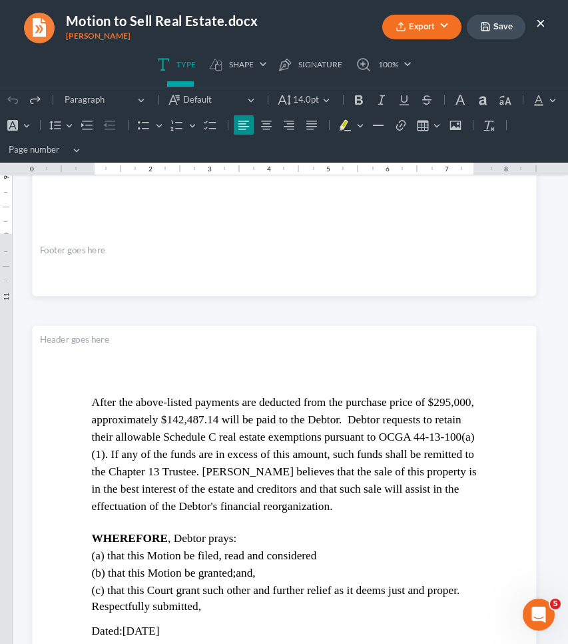
scroll to position [2612, 0]
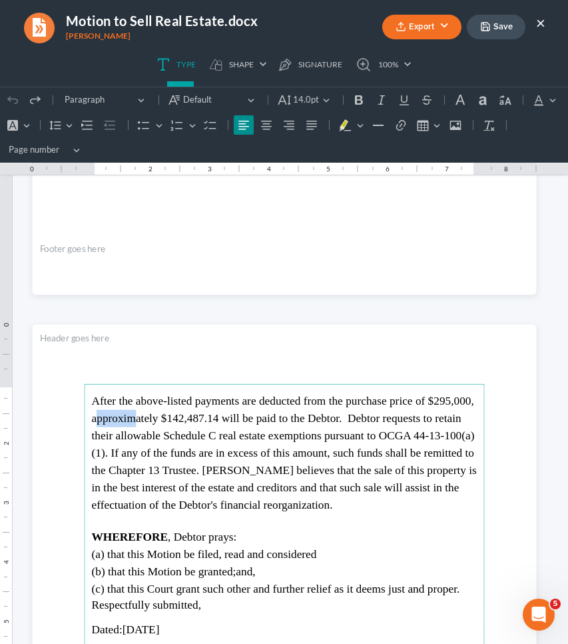
drag, startPoint x: 135, startPoint y: 418, endPoint x: 99, endPoint y: 418, distance: 36.0
click at [99, 418] on span "After the above-listed payments are deducted from the purchase price of $295,00…" at bounding box center [283, 452] width 385 height 117
drag, startPoint x: 267, startPoint y: 420, endPoint x: 216, endPoint y: 419, distance: 51.3
click at [216, 419] on span "After the above-listed payments are deducted from the purchase price of $295,00…" at bounding box center [283, 452] width 385 height 117
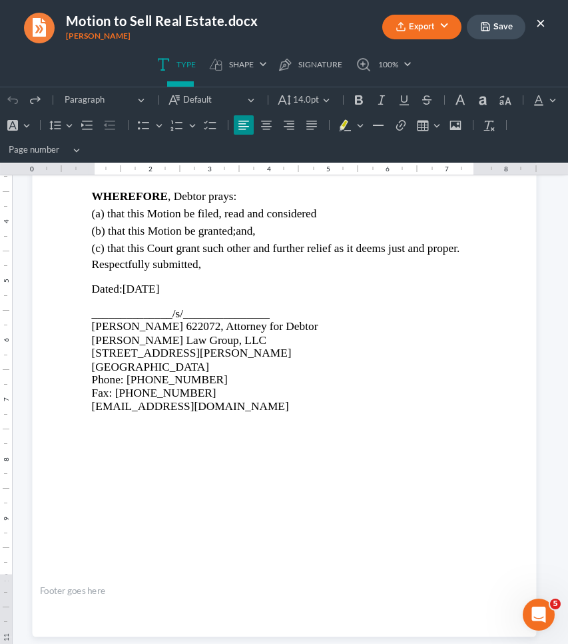
scroll to position [2956, 0]
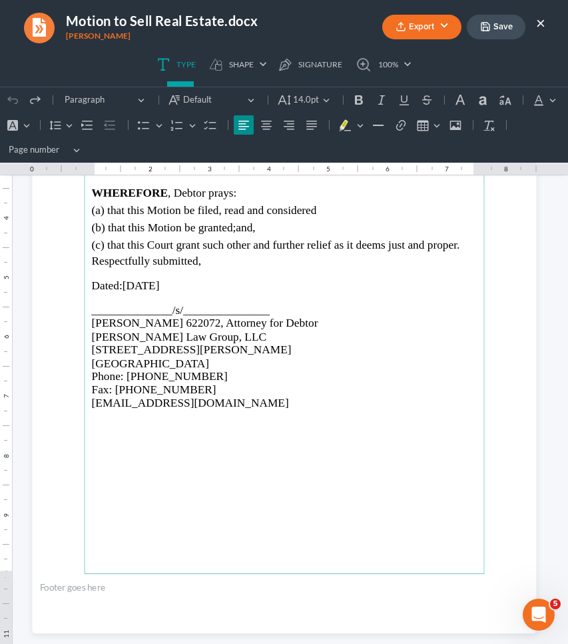
click at [540, 23] on button "×" at bounding box center [540, 23] width 9 height 16
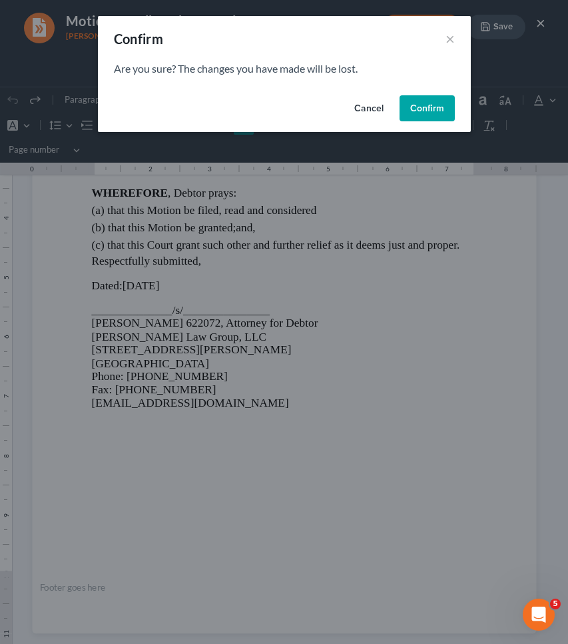
click at [371, 105] on button "Cancel" at bounding box center [369, 108] width 51 height 27
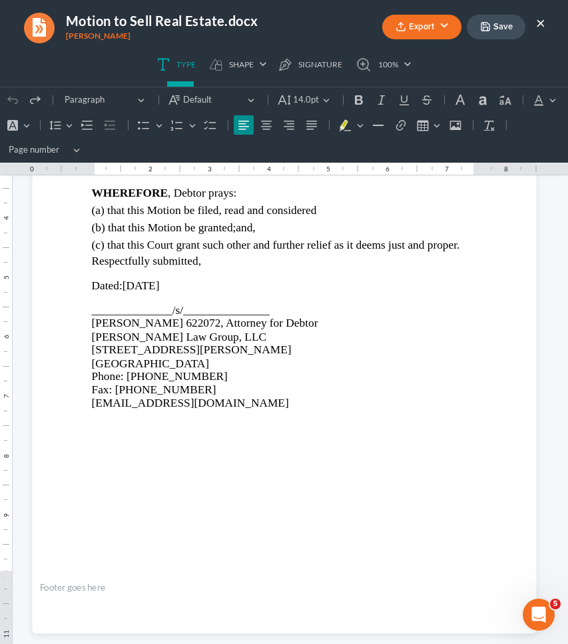
click at [545, 25] on button "×" at bounding box center [540, 23] width 9 height 16
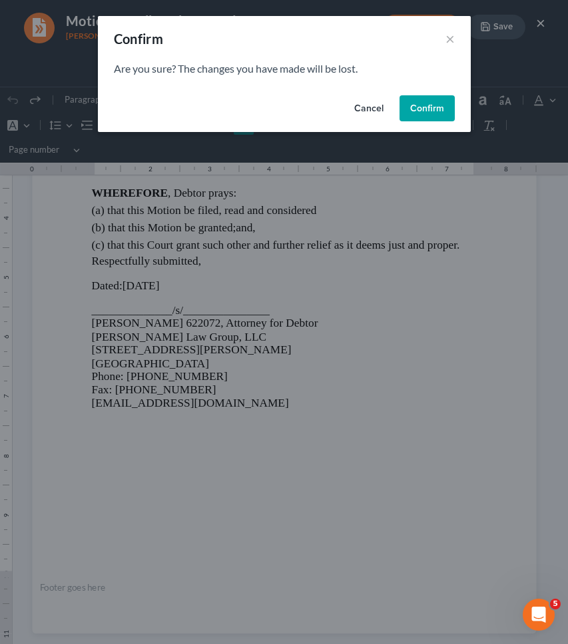
click at [376, 111] on button "Cancel" at bounding box center [369, 108] width 51 height 27
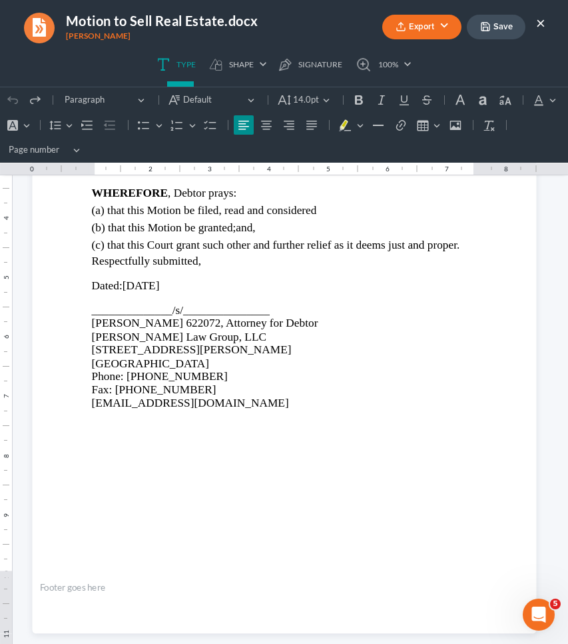
click at [542, 20] on button "×" at bounding box center [540, 23] width 9 height 16
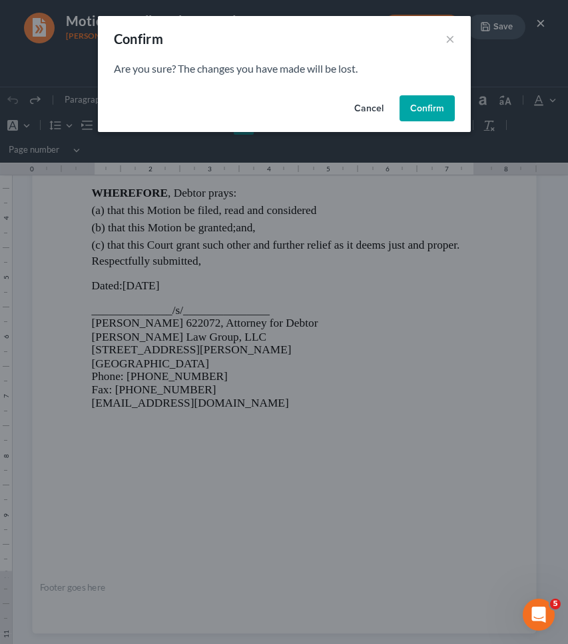
click at [438, 106] on button "Confirm" at bounding box center [427, 108] width 55 height 27
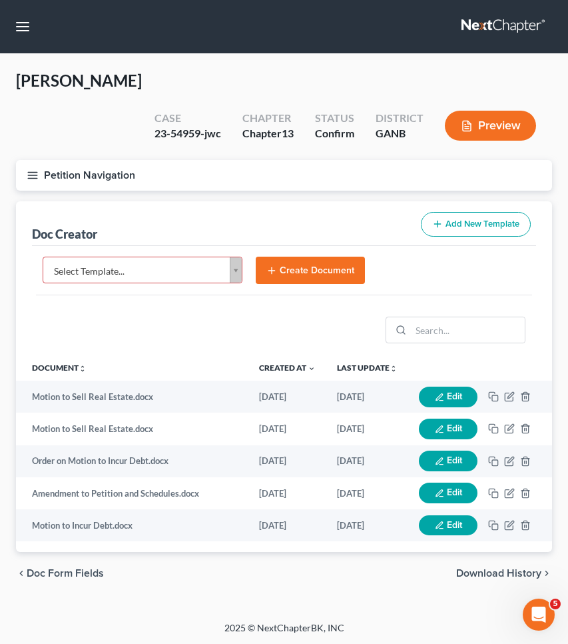
click at [58, 160] on button "Petition Navigation" at bounding box center [284, 175] width 536 height 31
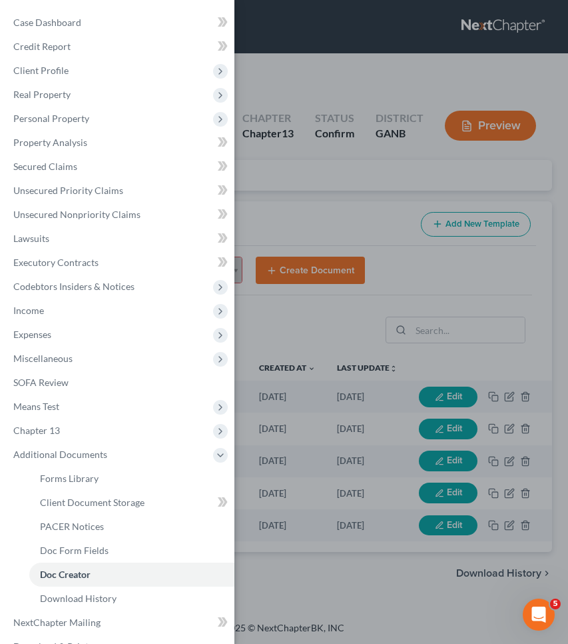
click at [298, 193] on div "Case Dashboard Payments Invoices Payments Payments Credit Report Client Profile" at bounding box center [284, 322] width 568 height 644
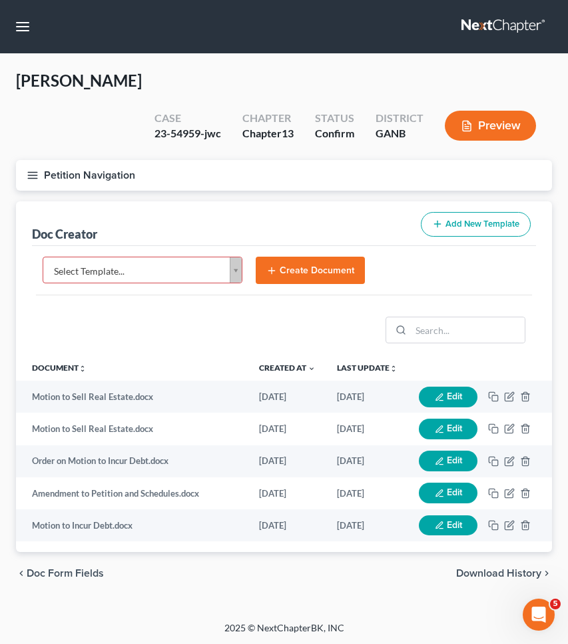
click at [91, 160] on button "Petition Navigation" at bounding box center [284, 175] width 536 height 31
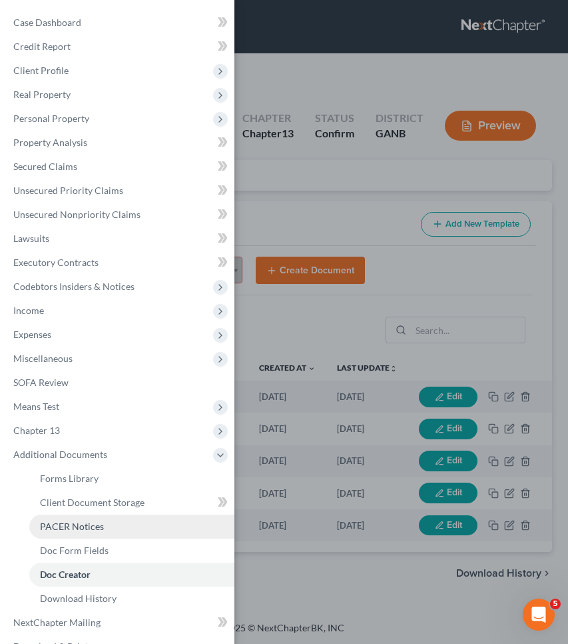
click at [134, 536] on link "PACER Notices" at bounding box center [131, 526] width 205 height 24
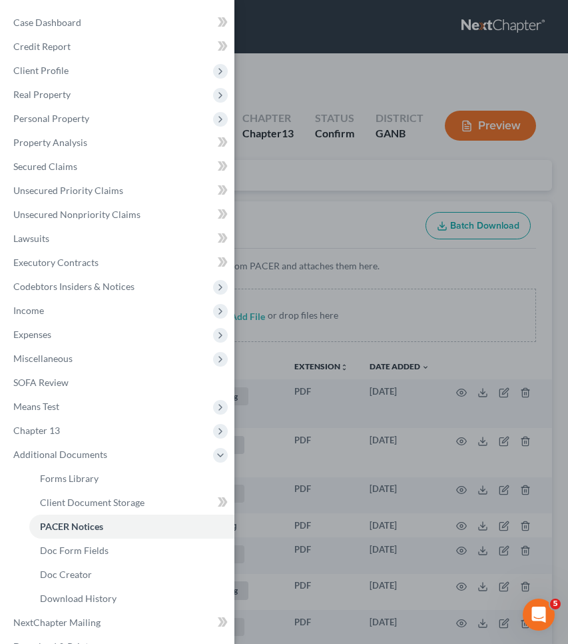
click at [327, 165] on div "Case Dashboard Payments Invoices Payments Payments Credit Report Client Profile" at bounding box center [284, 322] width 568 height 644
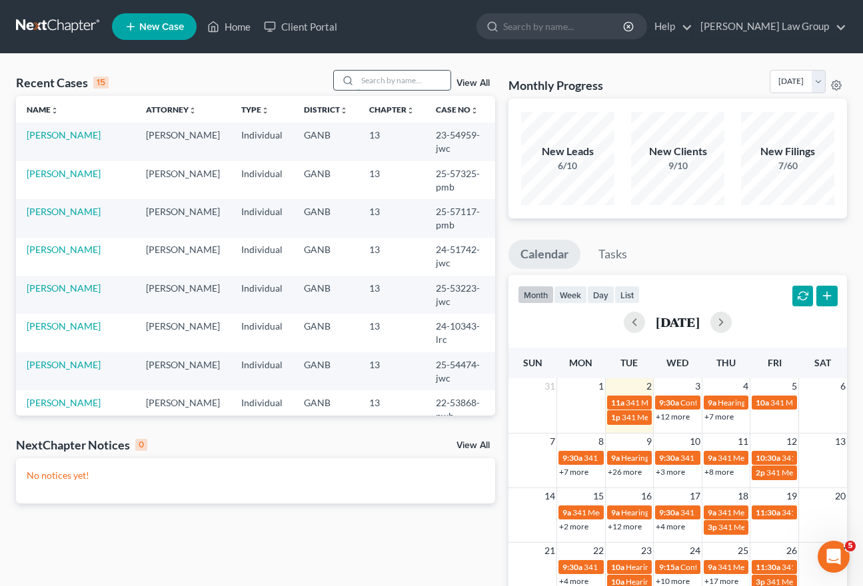
click at [428, 85] on input "search" at bounding box center [403, 80] width 93 height 19
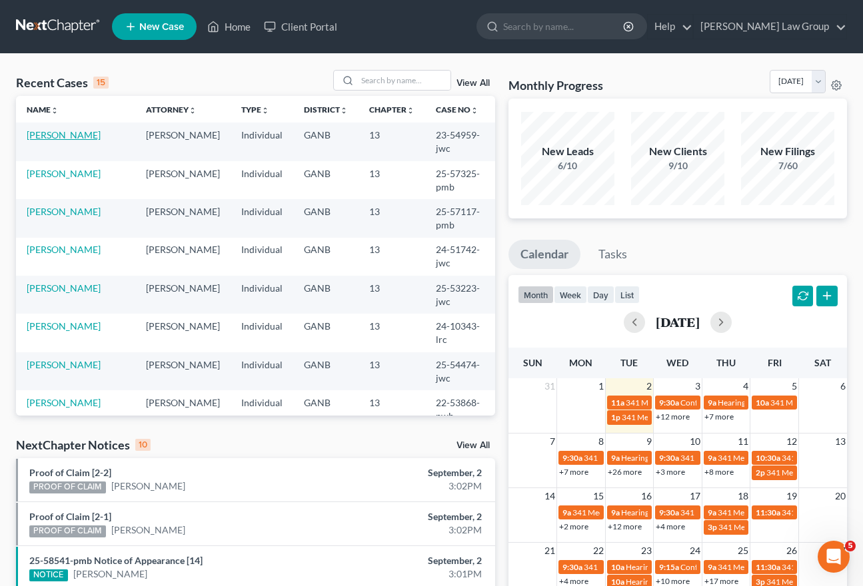
click at [57, 135] on link "[PERSON_NAME]" at bounding box center [64, 134] width 74 height 11
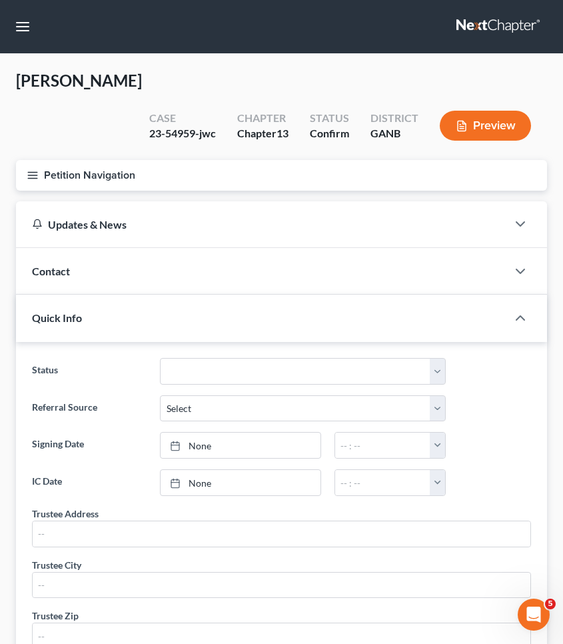
click at [33, 169] on icon "button" at bounding box center [33, 175] width 12 height 12
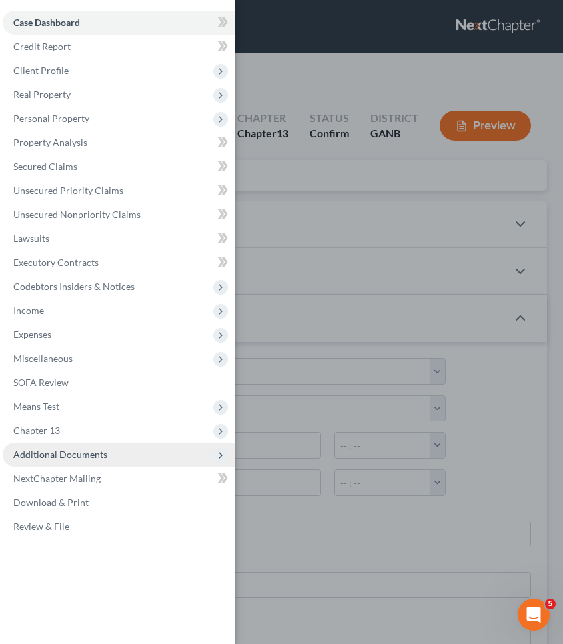
click at [83, 460] on span "Additional Documents" at bounding box center [119, 454] width 232 height 24
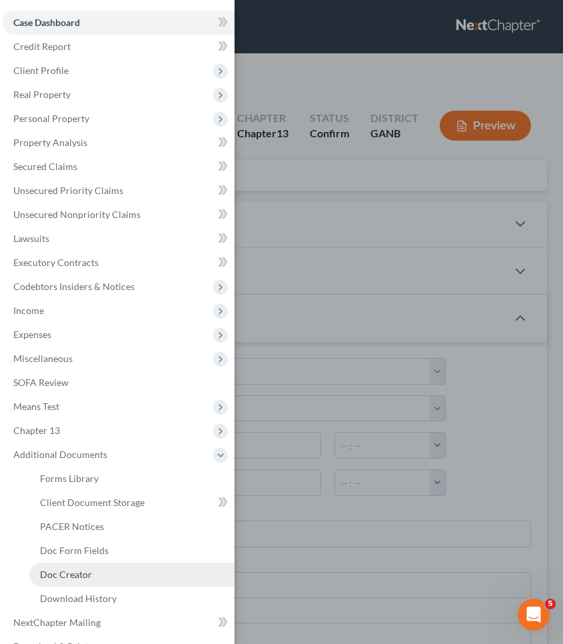
click at [93, 580] on link "Doc Creator" at bounding box center [131, 574] width 205 height 24
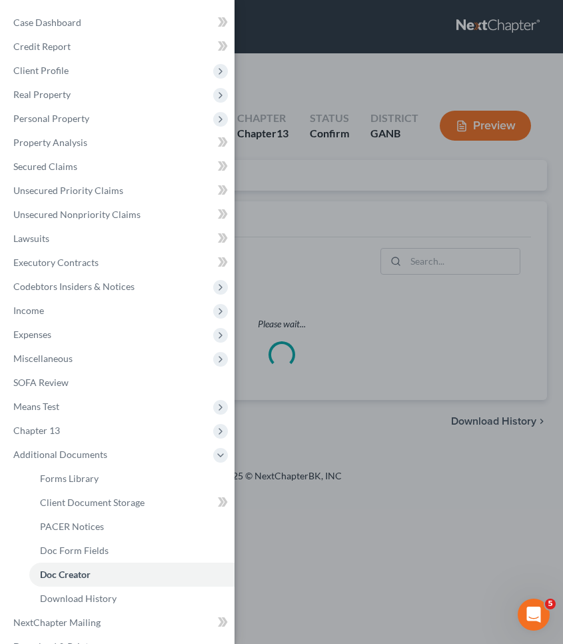
click at [302, 169] on div "Case Dashboard Payments Invoices Payments Payments Credit Report Client Profile" at bounding box center [281, 322] width 563 height 644
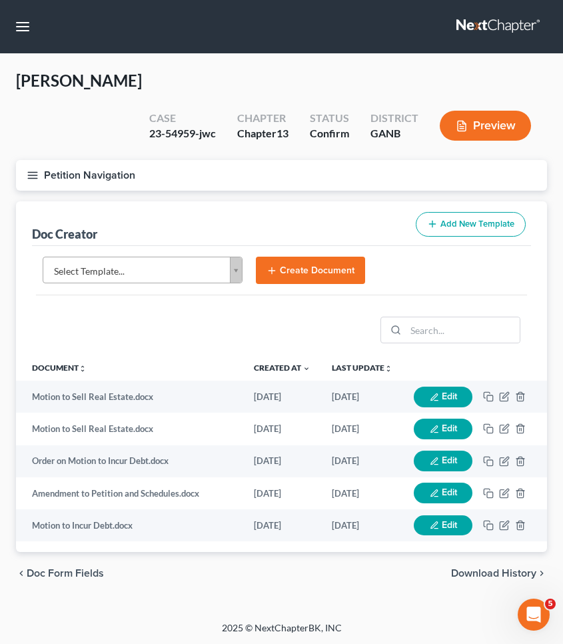
click at [189, 239] on body "Home New Case Client Portal [PERSON_NAME] Law Group [EMAIL_ADDRESS][DOMAIN_NAME…" at bounding box center [281, 322] width 563 height 645
click at [279, 286] on body "Home New Case Client Portal [PERSON_NAME] Law Group [EMAIL_ADDRESS][DOMAIN_NAME…" at bounding box center [281, 322] width 563 height 645
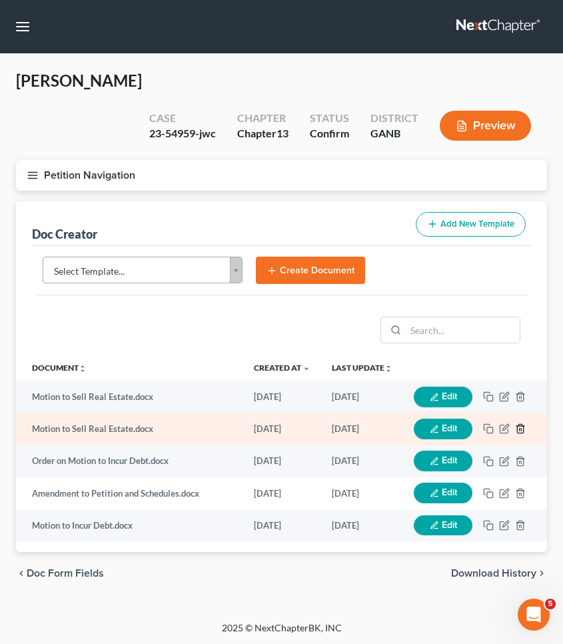
click at [520, 423] on icon "button" at bounding box center [520, 428] width 11 height 11
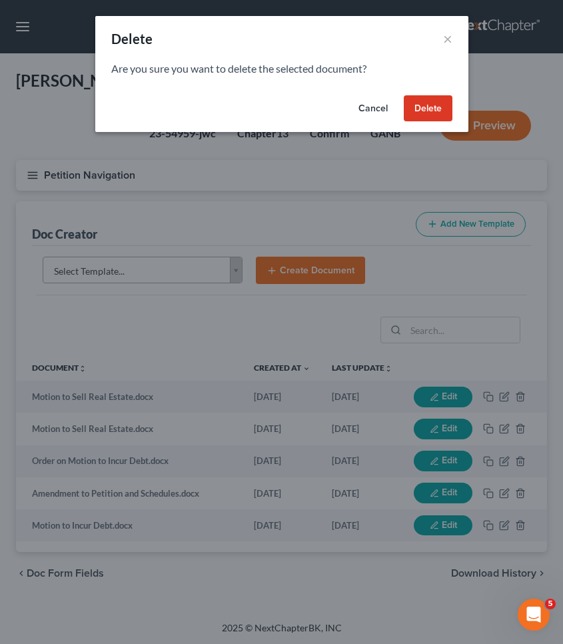
click at [435, 107] on button "Delete" at bounding box center [428, 108] width 49 height 27
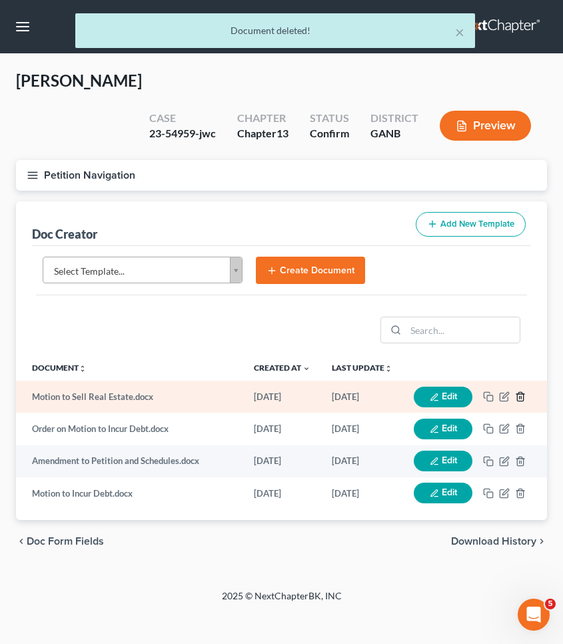
click at [520, 391] on icon "button" at bounding box center [520, 396] width 11 height 11
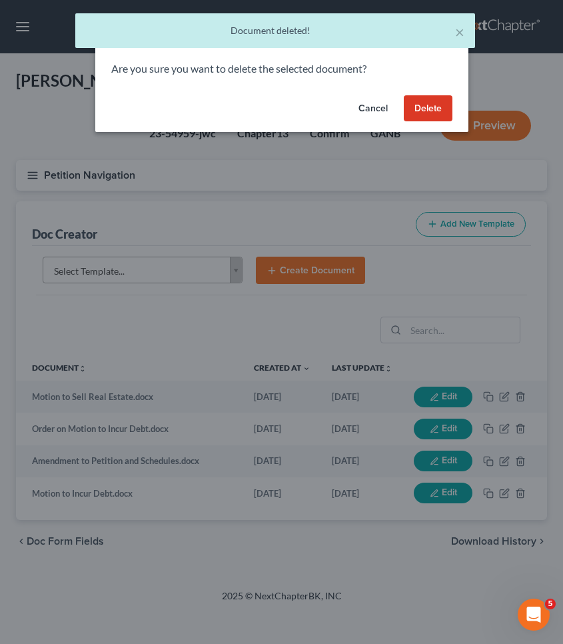
click at [424, 113] on button "Delete" at bounding box center [428, 108] width 49 height 27
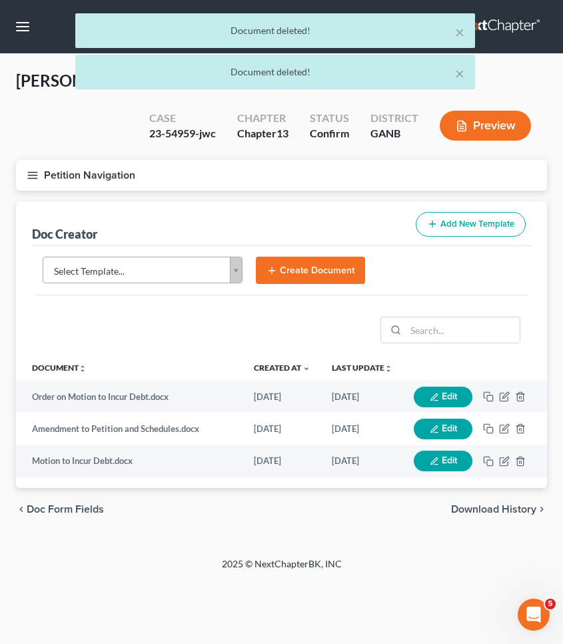
click at [191, 237] on body "Home New Case Client Portal Saedi Law Group mmays@saedilawgroup.com My Account …" at bounding box center [281, 322] width 563 height 644
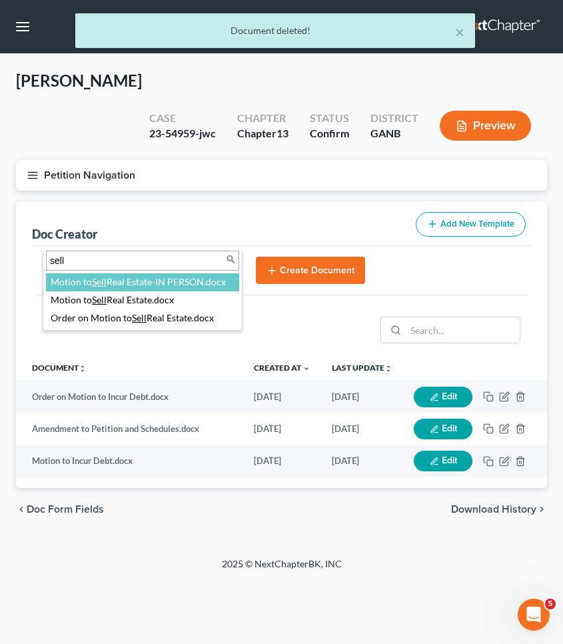
type input "sell"
select select "116641"
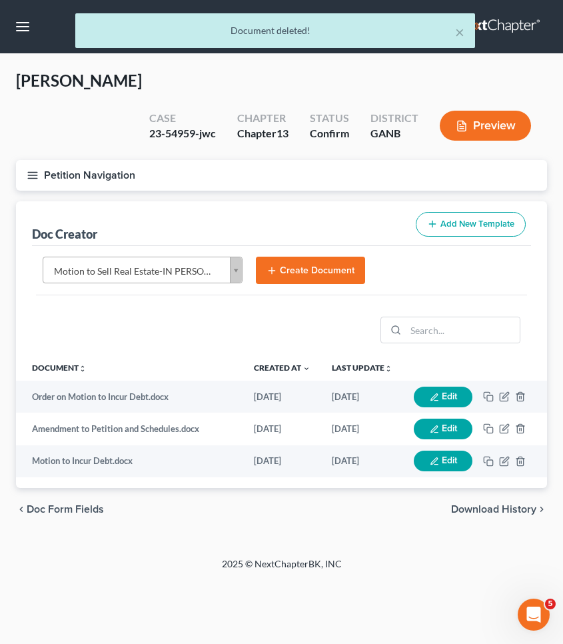
click at [285, 257] on button "Create Document" at bounding box center [310, 271] width 109 height 28
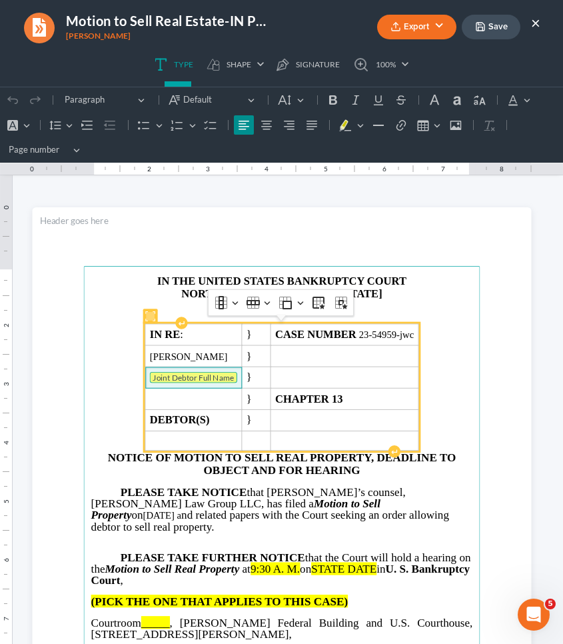
click at [189, 376] on tag "Joint Debtor Full Name" at bounding box center [192, 377] width 87 height 11
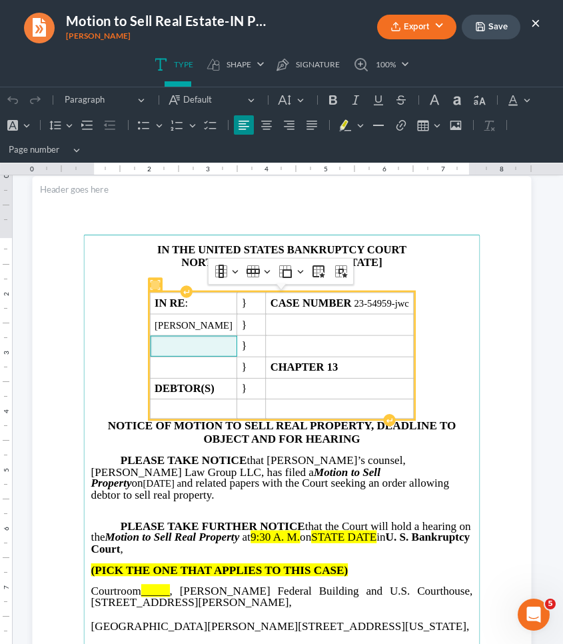
scroll to position [35, 0]
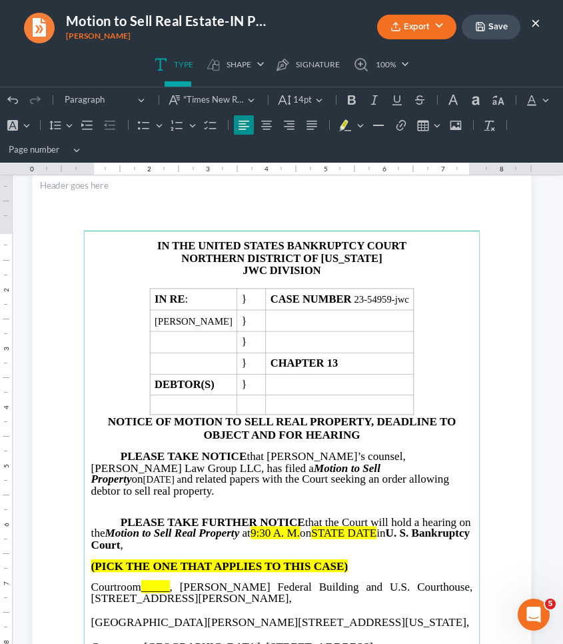
drag, startPoint x: 269, startPoint y: 516, endPoint x: 318, endPoint y: 515, distance: 48.7
click at [318, 516] on p "PLEASE TAKE FURTHER NOTICE that the Court will hold a hearing on the Motion to …" at bounding box center [282, 533] width 382 height 34
drag, startPoint x: 340, startPoint y: 522, endPoint x: 406, endPoint y: 516, distance: 66.2
click at [406, 516] on p "PLEASE TAKE FURTHER NOTICE that the Court will hold a hearing on the Motion to …" at bounding box center [282, 533] width 382 height 34
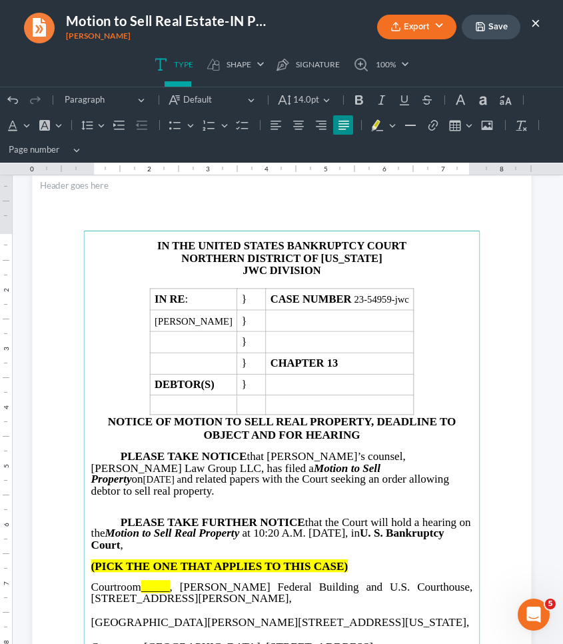
click at [163, 580] on span "_____" at bounding box center [155, 586] width 29 height 13
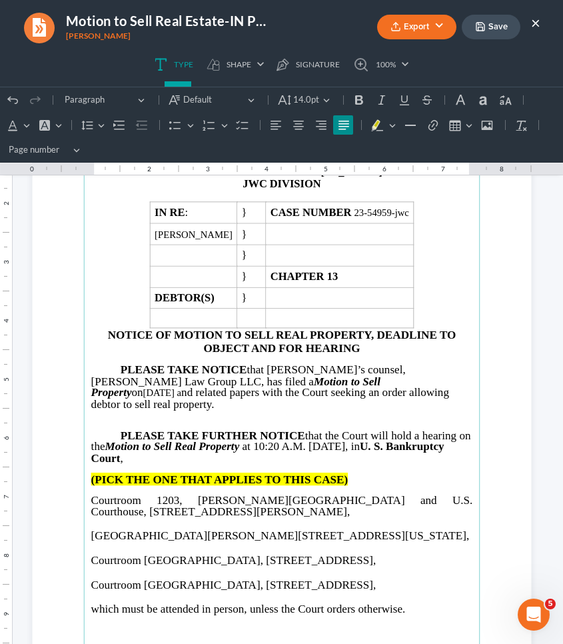
scroll to position [127, 0]
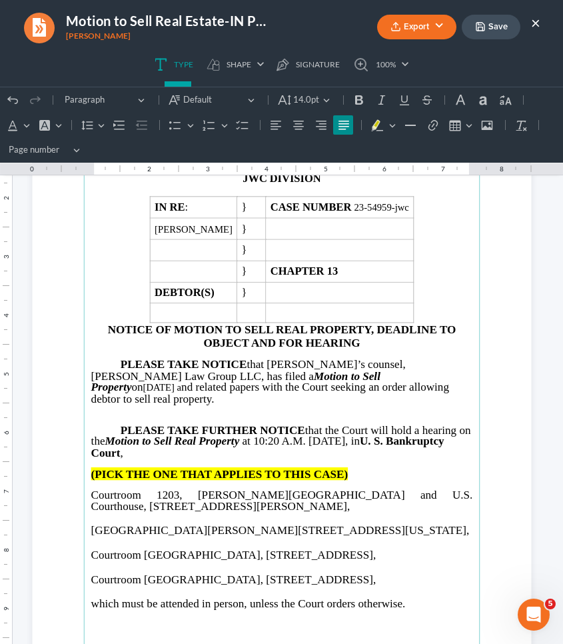
click at [266, 467] on strong "(PICK THE ONE THAT APPLIES TO THIS CASE)" at bounding box center [219, 473] width 257 height 13
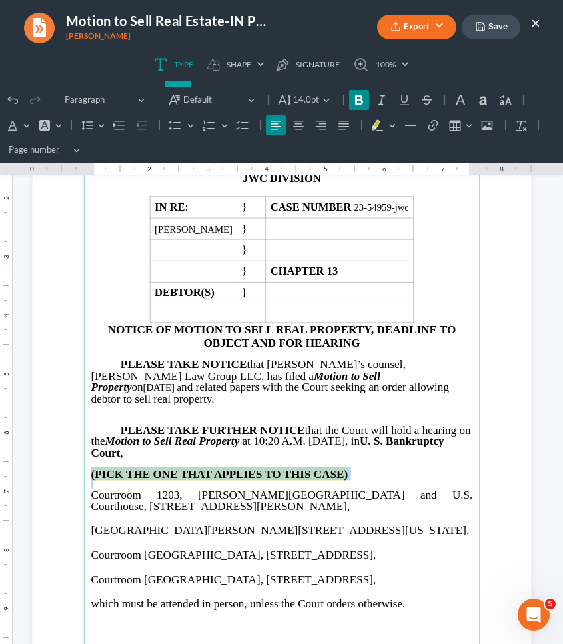
click at [266, 467] on strong "(PICK THE ONE THAT APPLIES TO THIS CASE)" at bounding box center [219, 473] width 257 height 13
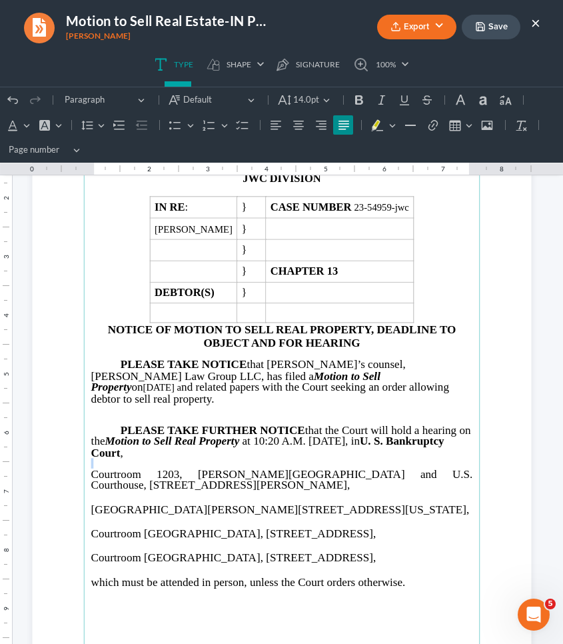
drag, startPoint x: 89, startPoint y: 492, endPoint x: 430, endPoint y: 555, distance: 347.5
click at [430, 555] on main "IN THE UNITED STATES BANKRUPTCY COURT NORTHERN DISTRICT OF GEORGIA JWC DIVISION…" at bounding box center [281, 403] width 396 height 528
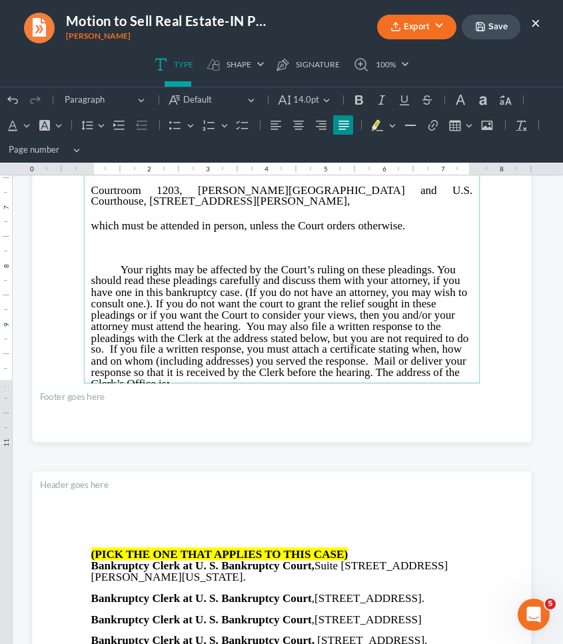
scroll to position [510, 0]
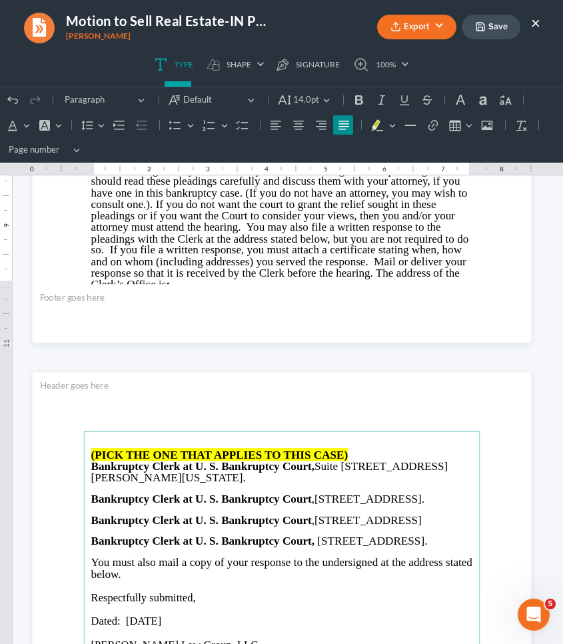
click at [303, 455] on strong "(PICK THE ONE THAT APPLIES TO THIS CASE)" at bounding box center [219, 454] width 257 height 13
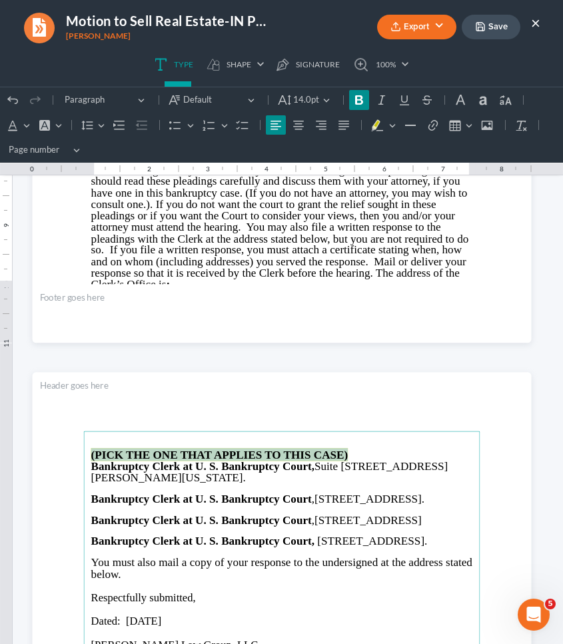
click at [303, 455] on strong "(PICK THE ONE THAT APPLIES TO THIS CASE)" at bounding box center [219, 454] width 257 height 13
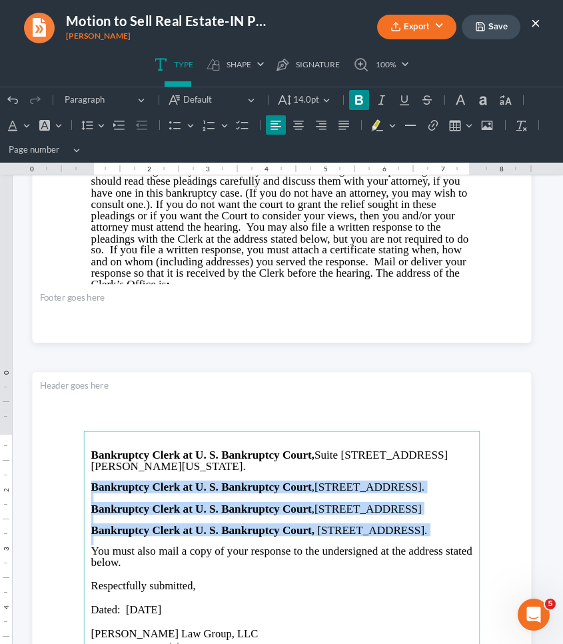
drag, startPoint x: 88, startPoint y: 484, endPoint x: 179, endPoint y: 570, distance: 124.9
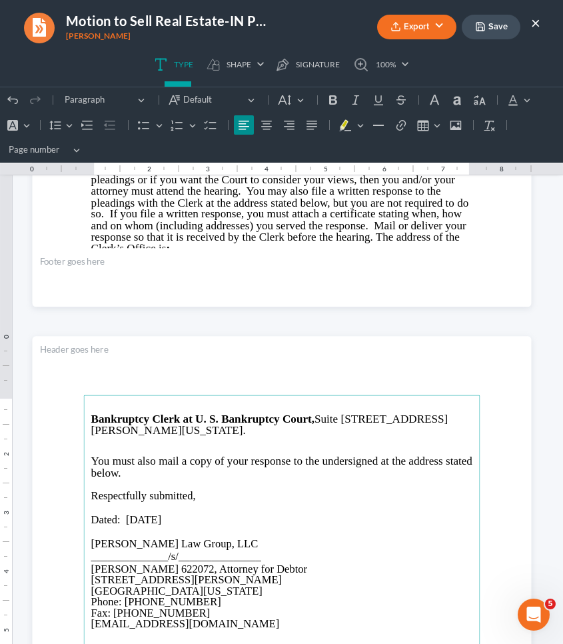
scroll to position [579, 0]
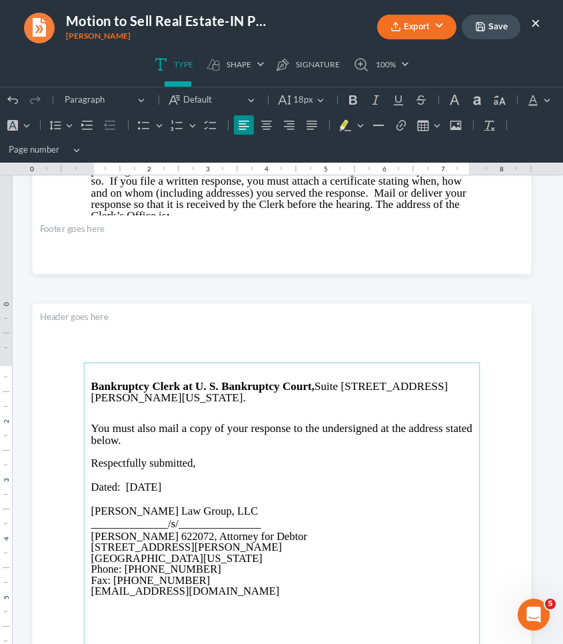
click at [153, 483] on span "Dated: [DATE]" at bounding box center [126, 487] width 71 height 12
click at [140, 481] on span "Dated: 09/02, 2025" at bounding box center [134, 487] width 87 height 12
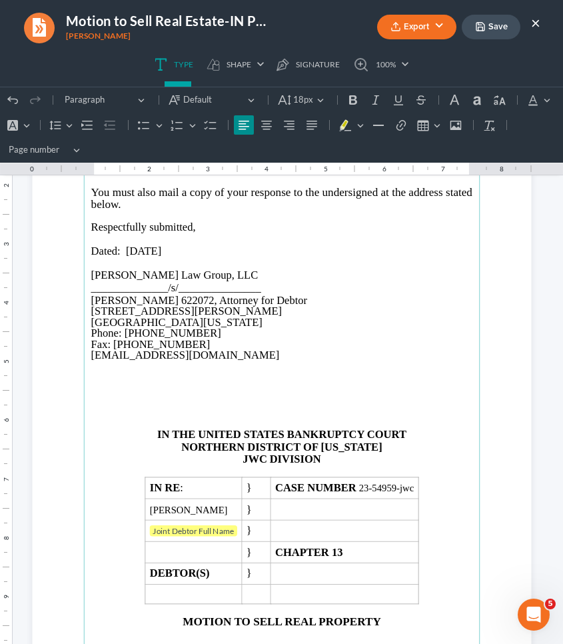
scroll to position [821, 0]
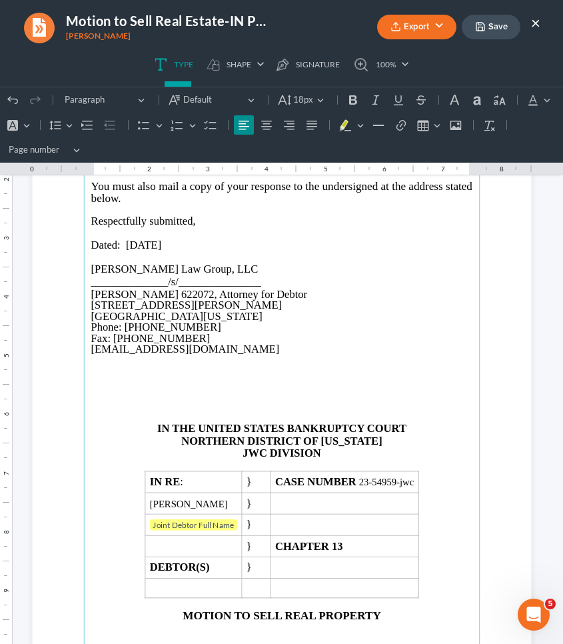
click at [176, 410] on p "Rich Text Editor, page-1-main" at bounding box center [282, 415] width 382 height 11
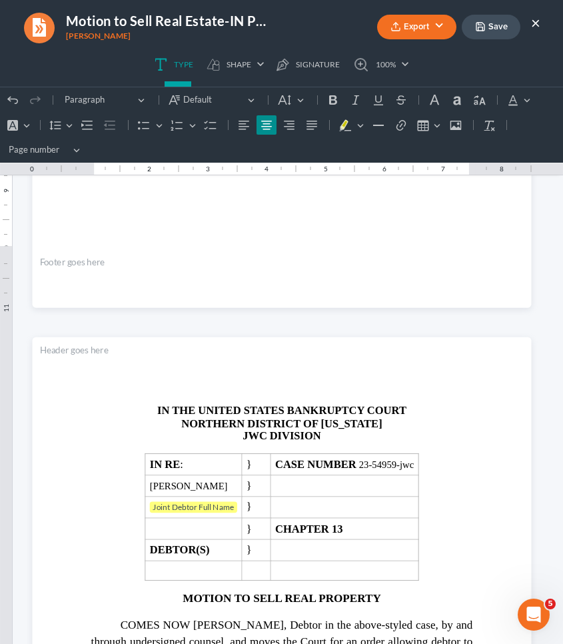
scroll to position [1286, 0]
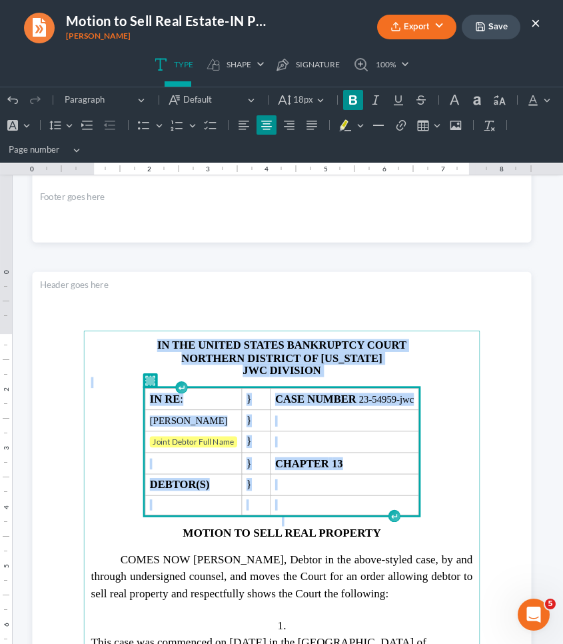
drag, startPoint x: 448, startPoint y: 502, endPoint x: 189, endPoint y: 298, distance: 329.3
click at [189, 298] on section "IN THE UNITED STATES BANKRUPTCY COURT NORTHERN DISTRICT OF GEORGIA JWC DIVISION…" at bounding box center [281, 595] width 499 height 646
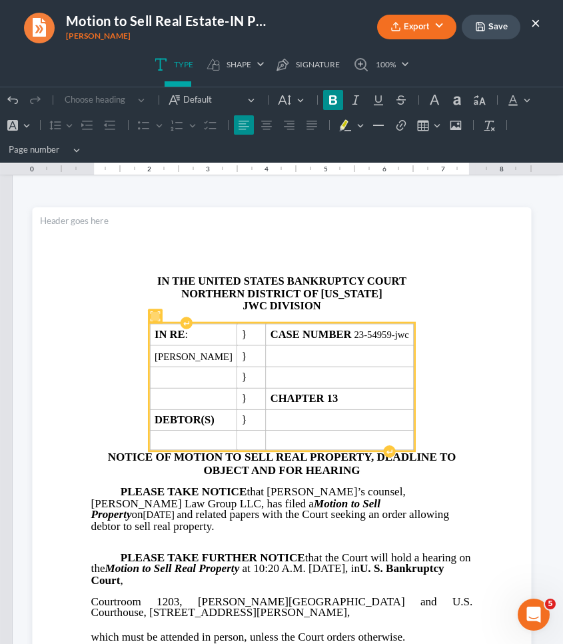
scroll to position [0, 0]
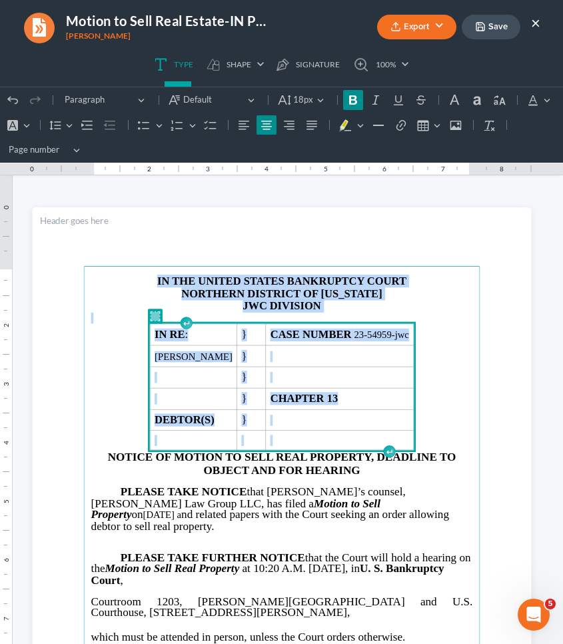
drag, startPoint x: 451, startPoint y: 437, endPoint x: 165, endPoint y: 243, distance: 345.9
click at [165, 243] on section "IN THE UNITED STATES BANKRUPTCY COURT NORTHERN DISTRICT OF GEORGIA JWC DIVISION…" at bounding box center [281, 530] width 499 height 646
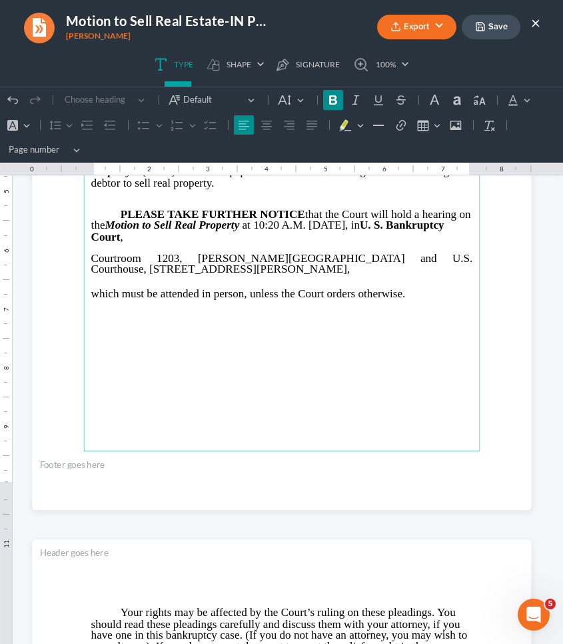
scroll to position [301, 0]
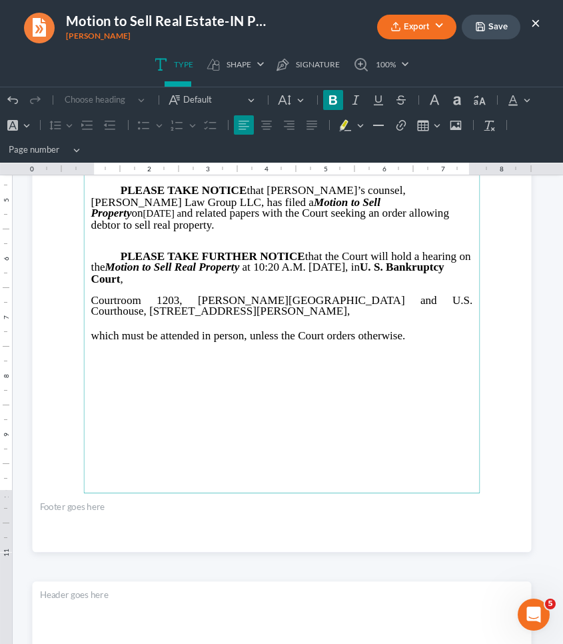
click at [260, 449] on main "IN THE UNITED STATES BANKRUPTCY COURT NORTHERN DISTRICT OF GEORGIA ATLANTA DIVI…" at bounding box center [281, 229] width 396 height 528
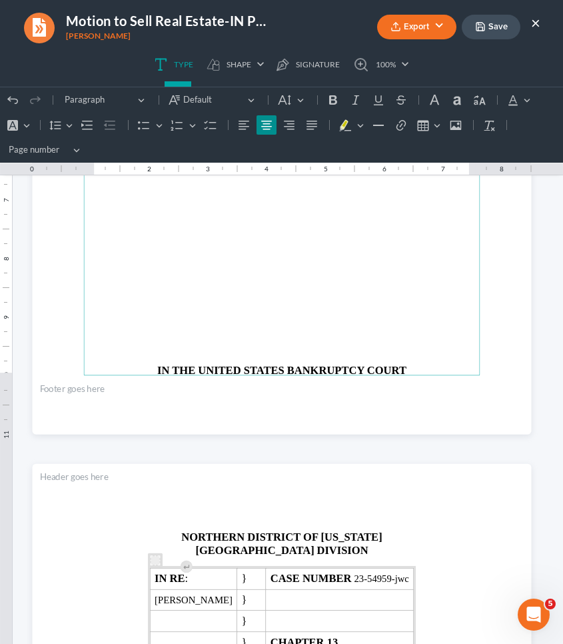
scroll to position [1141, 0]
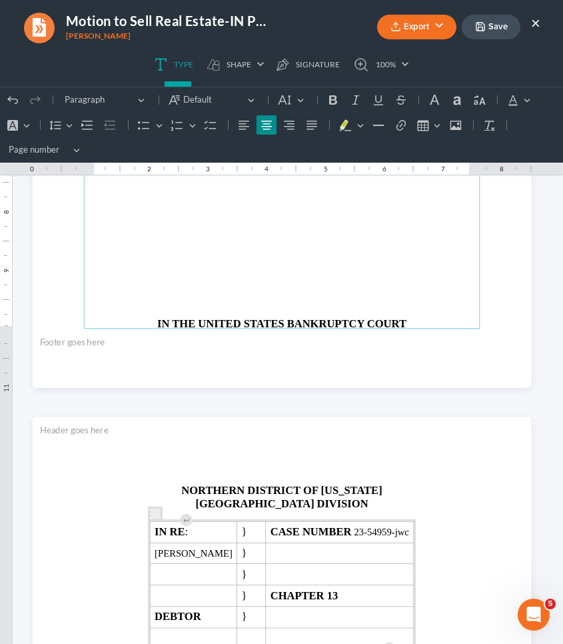
click at [280, 250] on p "Rich Text Editor, page-1-main" at bounding box center [282, 255] width 382 height 11
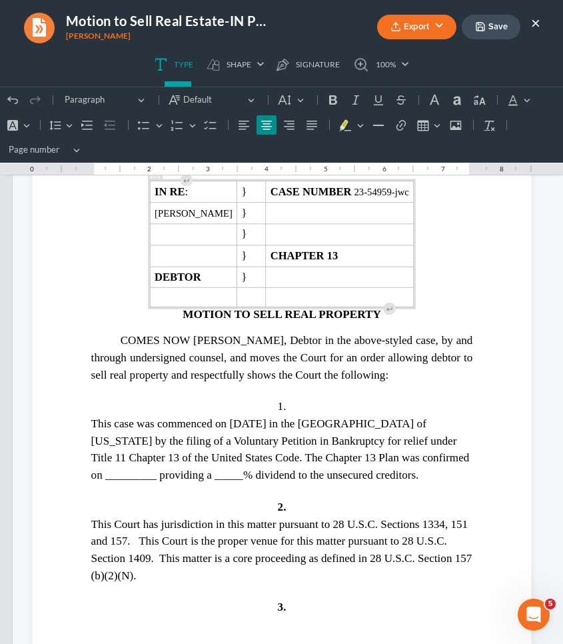
scroll to position [1494, 0]
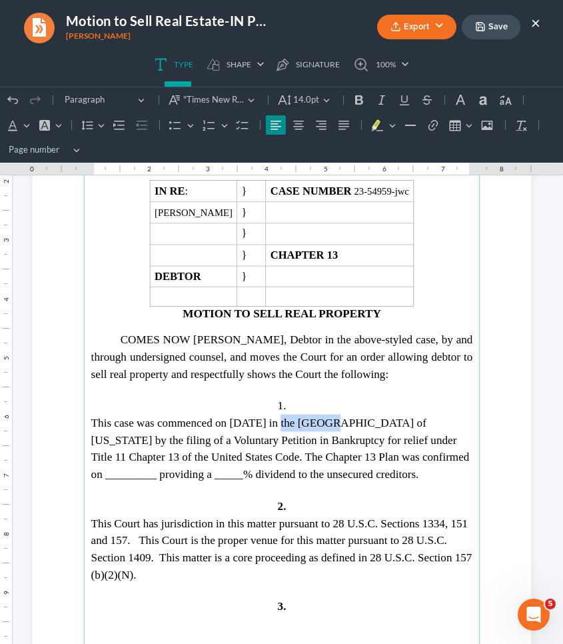
drag, startPoint x: 309, startPoint y: 418, endPoint x: 259, endPoint y: 420, distance: 50.7
click at [259, 420] on span "This case was commenced on 05/27/2023 in the Northern District of Georgia by th…" at bounding box center [280, 448] width 378 height 64
click at [117, 468] on span "This case was commenced on May 27, 2023 in the Northern District of Georgia by …" at bounding box center [280, 448] width 378 height 64
click at [255, 470] on span "This case was commenced on May 27, 2023 in the Northern District of Georgia by …" at bounding box center [280, 448] width 378 height 64
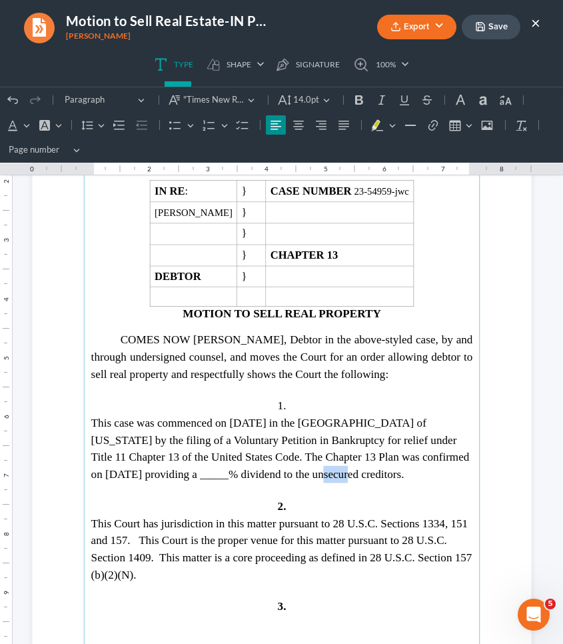
click at [255, 470] on span "This case was commenced on May 27, 2023 in the Northern District of Georgia by …" at bounding box center [280, 448] width 378 height 64
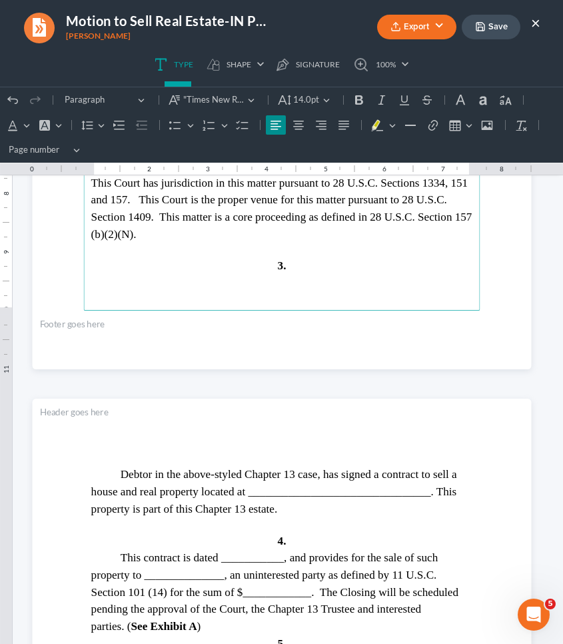
scroll to position [1839, 0]
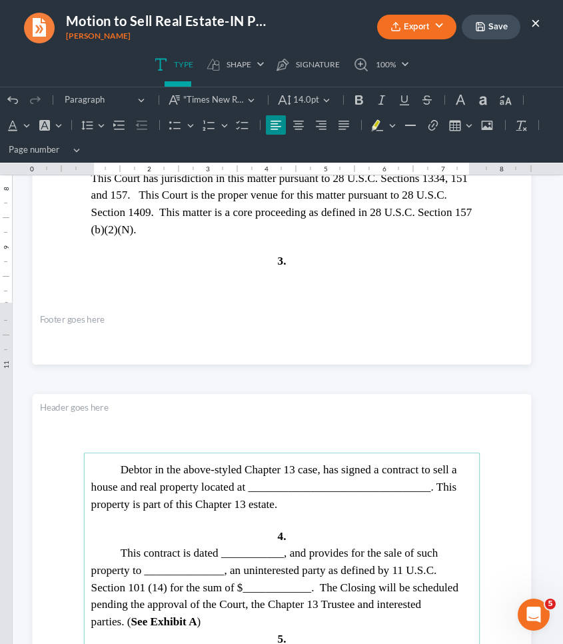
click at [282, 490] on span "Debtor in the above-styled Chapter 13 case, has signed a contract to sell a hou…" at bounding box center [274, 486] width 366 height 47
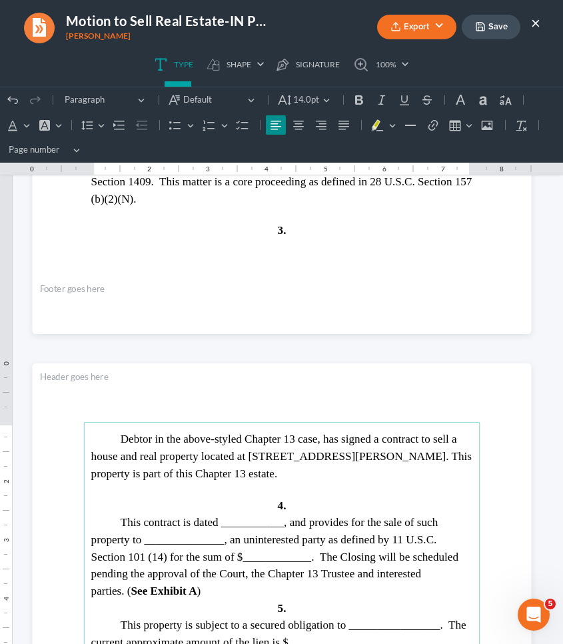
scroll to position [1874, 0]
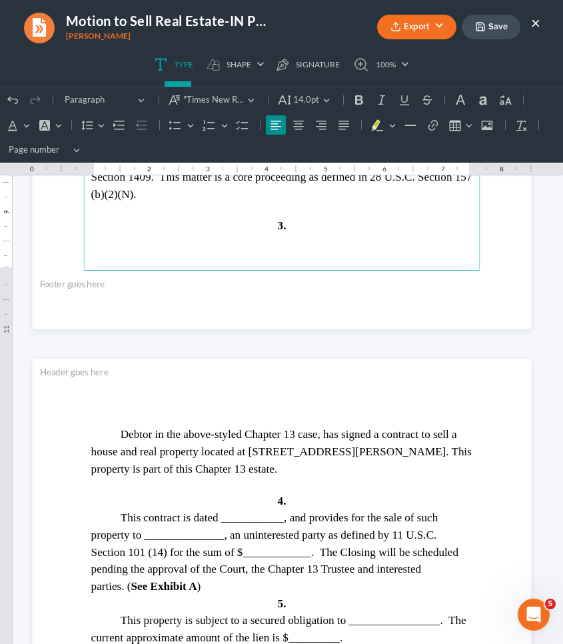
click at [251, 516] on span "This contract is dated ___________, and provides for the sale of such property …" at bounding box center [274, 551] width 367 height 81
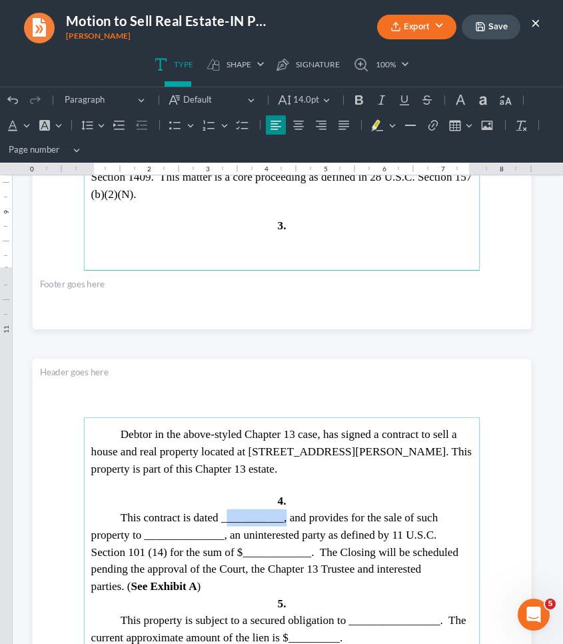
click at [251, 516] on span "This contract is dated ___________, and provides for the sale of such property …" at bounding box center [274, 551] width 367 height 81
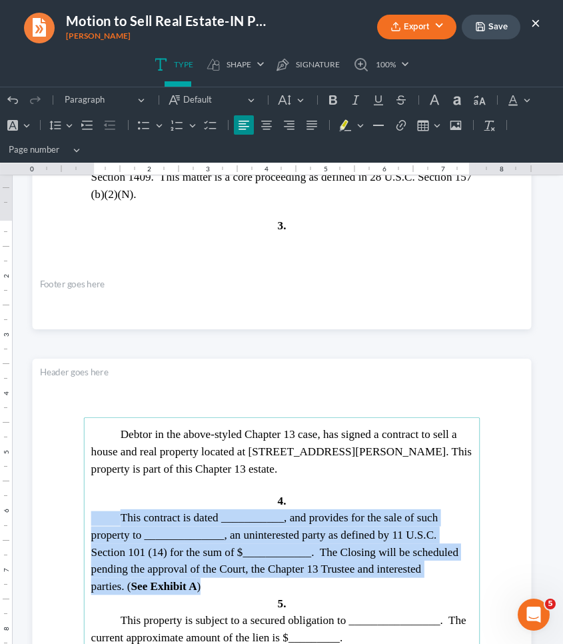
click at [251, 516] on span "This contract is dated ___________, and provides for the sale of such property …" at bounding box center [274, 551] width 367 height 81
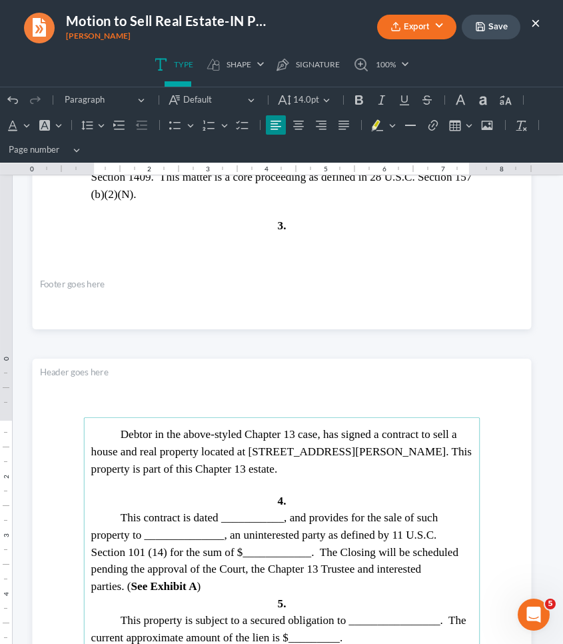
click at [251, 516] on span "This contract is dated ___________, and provides for the sale of such property …" at bounding box center [274, 551] width 367 height 81
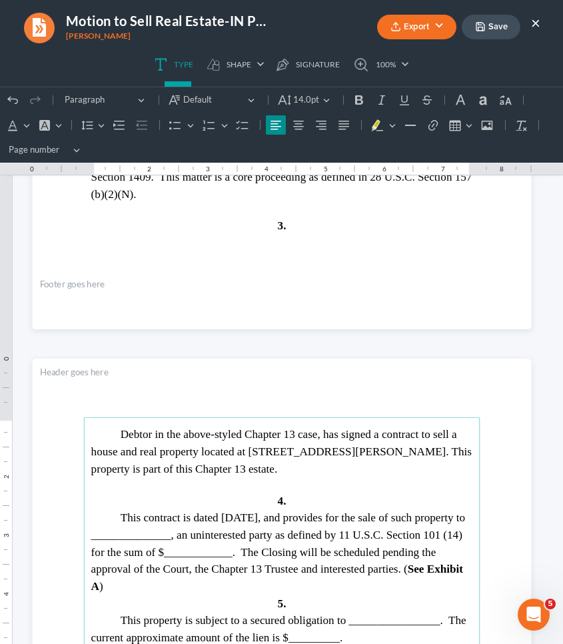
click at [172, 532] on span "This contract is dated August 12, 2025, and provides for the sale of such prope…" at bounding box center [278, 551] width 374 height 81
click at [261, 548] on span "This contract is dated August 12, 2025, and provides for the sale of such prope…" at bounding box center [278, 551] width 374 height 81
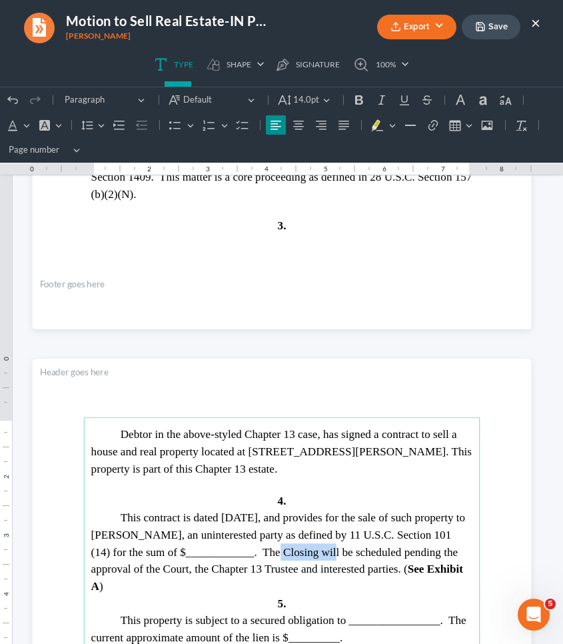
click at [261, 548] on span "This contract is dated August 12, 2025, and provides for the sale of such prope…" at bounding box center [278, 551] width 374 height 81
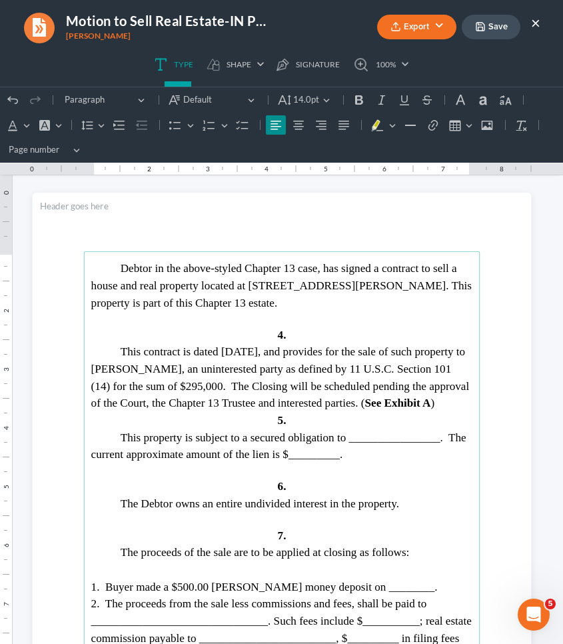
scroll to position [2046, 0]
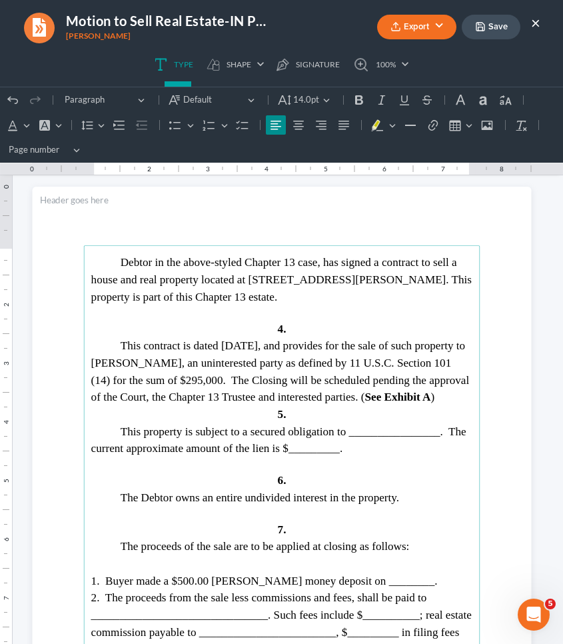
click at [372, 446] on span "This property is subject to a secured obligation to ________________. The curre…" at bounding box center [278, 439] width 375 height 30
click at [385, 454] on span "This property is subject to a secured obligation to U.S. Bank Trust National As…" at bounding box center [278, 439] width 374 height 30
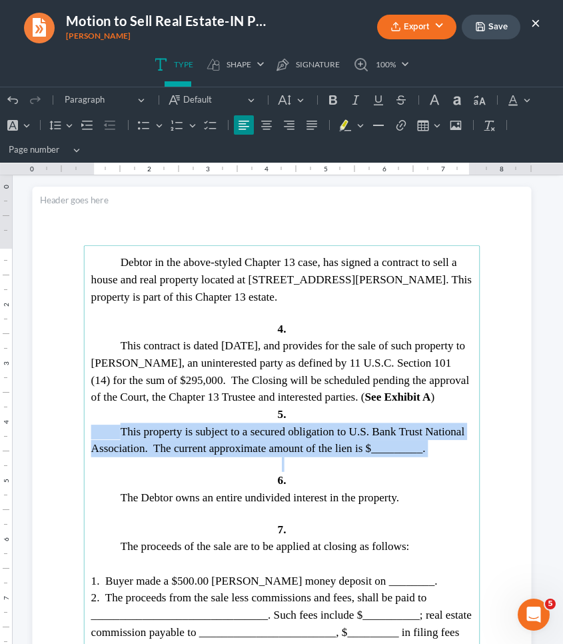
click at [385, 454] on span "This property is subject to a secured obligation to U.S. Bank Trust National As…" at bounding box center [278, 439] width 374 height 30
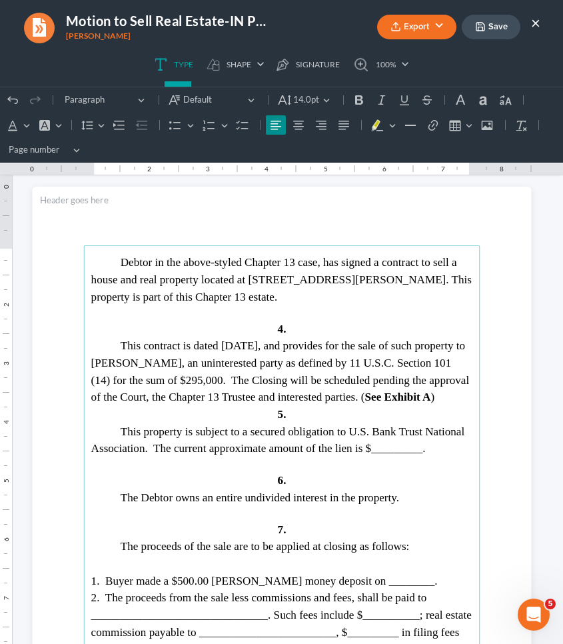
click at [385, 454] on span "This property is subject to a secured obligation to U.S. Bank Trust National As…" at bounding box center [278, 439] width 374 height 30
click at [214, 586] on span "1. Buyer made a $500.00 earnest money deposit on ________." at bounding box center [264, 580] width 346 height 13
click at [389, 586] on span "1. Buyer made a $2,950.00 earnest money deposit on ________." at bounding box center [268, 580] width 355 height 13
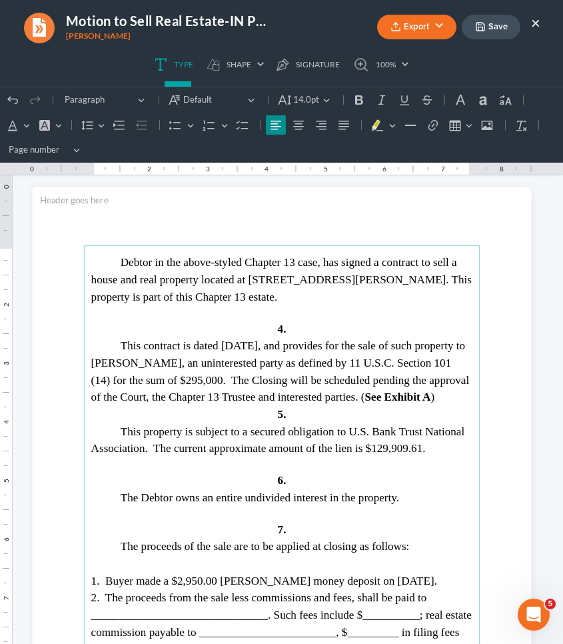
click at [173, 586] on span "2. The proceeds from the sale less commissions and fees, shall be paid to _____…" at bounding box center [281, 623] width 380 height 64
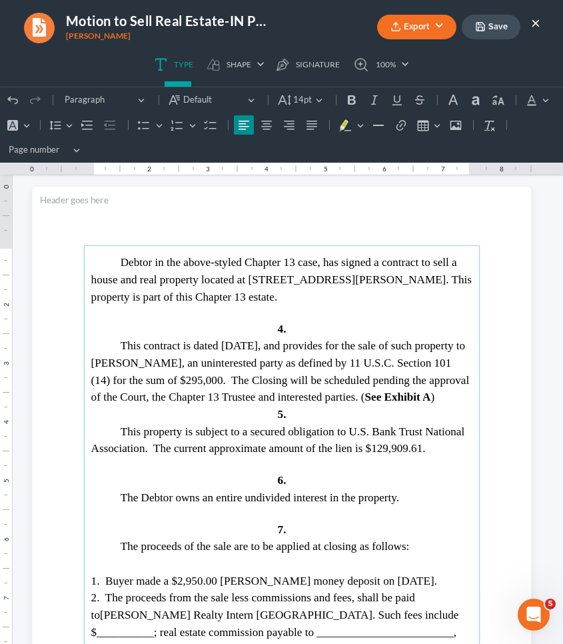
click at [373, 586] on span ". Such fees include $__________; real estate commission payable to ____________…" at bounding box center [275, 640] width 368 height 64
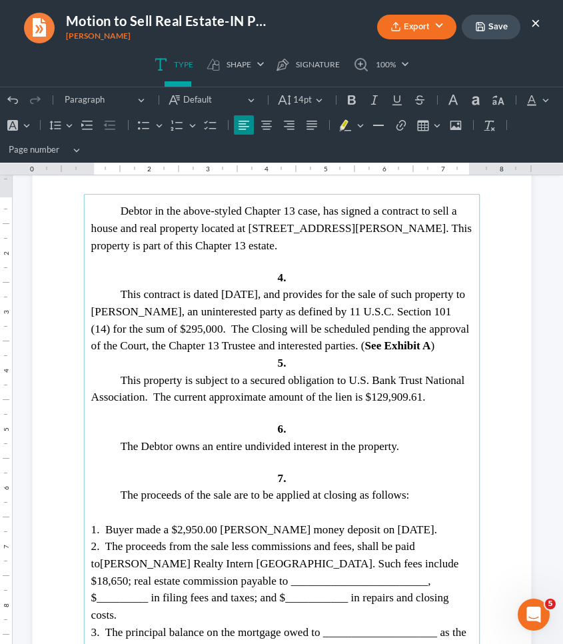
scroll to position [2104, 0]
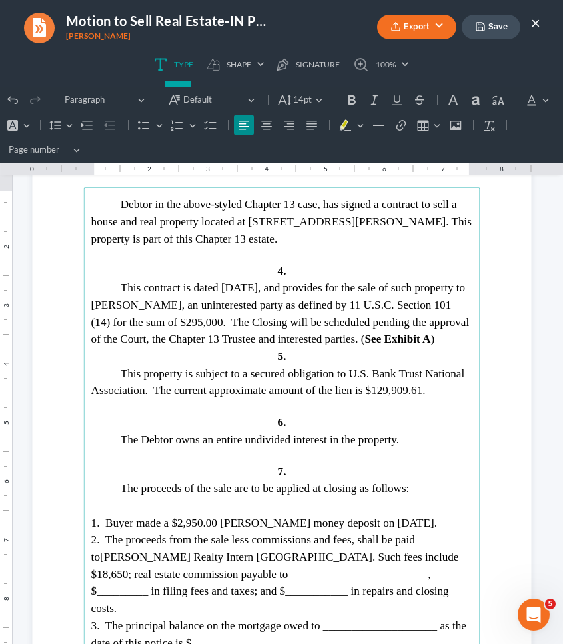
click at [223, 580] on span "; real estate commission payable to ________________________, $_________ in fil…" at bounding box center [270, 590] width 358 height 47
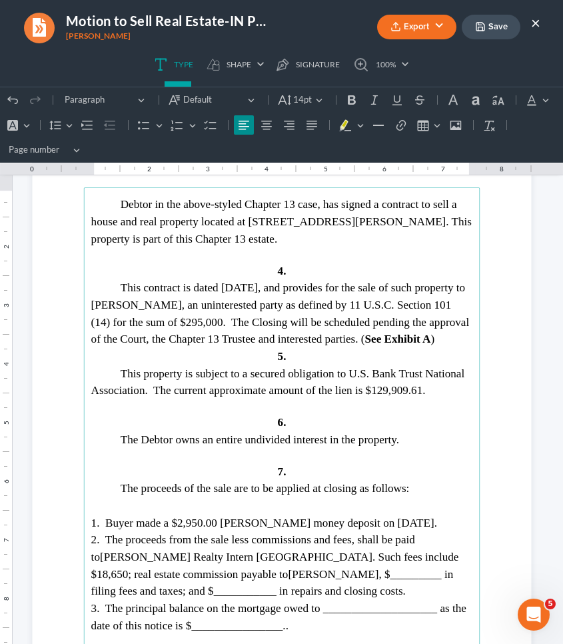
click at [292, 579] on span ", $_________ in filing fees and taxes; and $___________ in repairs and closing …" at bounding box center [272, 582] width 362 height 30
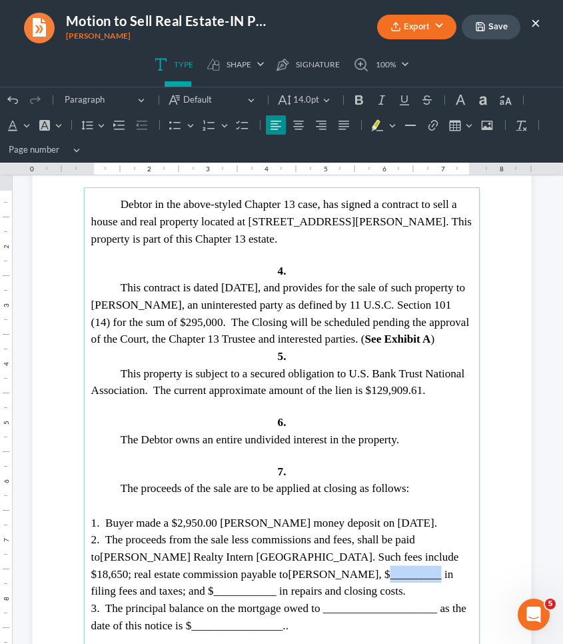
click at [292, 579] on span ", $_________ in filing fees and taxes; and $___________ in repairs and closing …" at bounding box center [272, 582] width 362 height 30
click at [131, 586] on span ", $35.00 in filing fees and taxes; and $___________ in repairs and closing cost…" at bounding box center [273, 582] width 364 height 30
click at [386, 586] on span "3. The principal balance on the mortgage owed to ____________________ as the da…" at bounding box center [278, 617] width 375 height 30
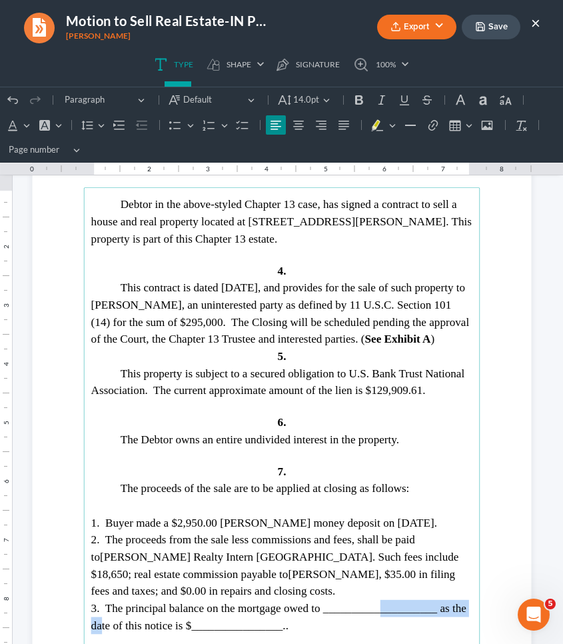
click at [386, 586] on span "3. The principal balance on the mortgage owed to ____________________ as the da…" at bounding box center [278, 617] width 375 height 30
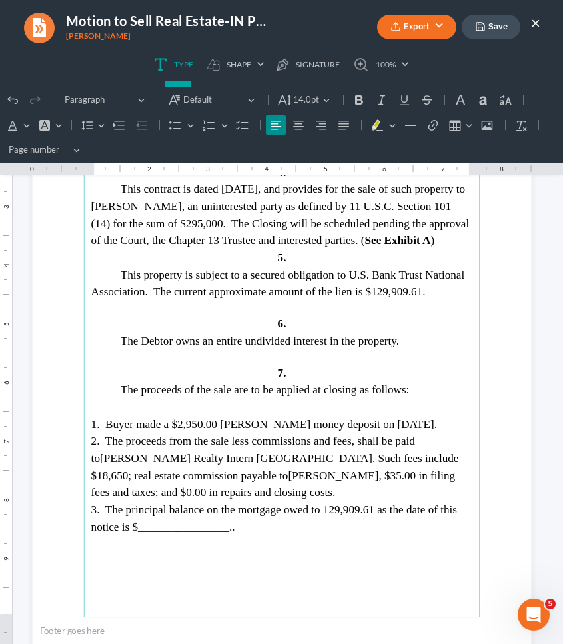
scroll to position [2207, 0]
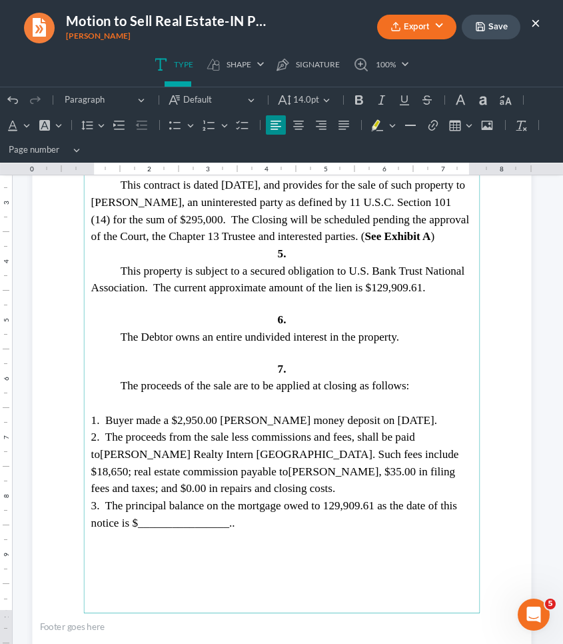
click at [175, 526] on span "3. The principal balance on the mortgage owed to 129,909.61 as the date of this…" at bounding box center [274, 514] width 366 height 30
click at [350, 508] on span "3. The principal balance on the mortgage owed to 129,909.61 as the date of this…" at bounding box center [274, 514] width 366 height 30
drag, startPoint x: 0, startPoint y: 472, endPoint x: 404, endPoint y: 511, distance: 406.3
click at [404, 511] on span "3. The principal balance on the mortgage owed to 129,909.61 as the date of this…" at bounding box center [274, 514] width 366 height 30
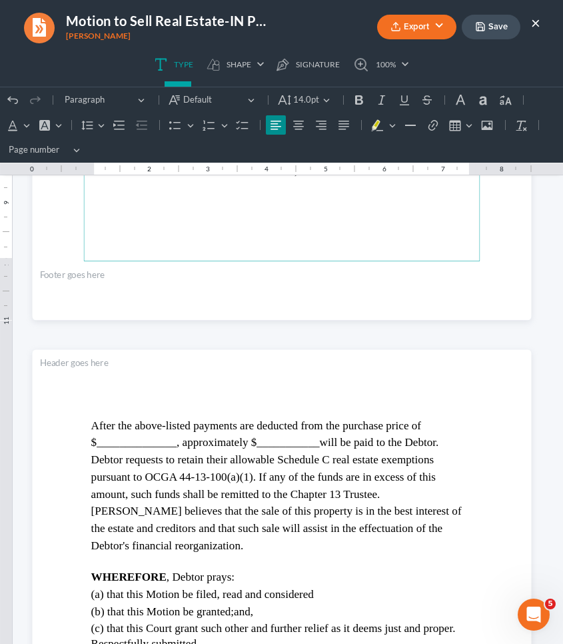
scroll to position [2588, 0]
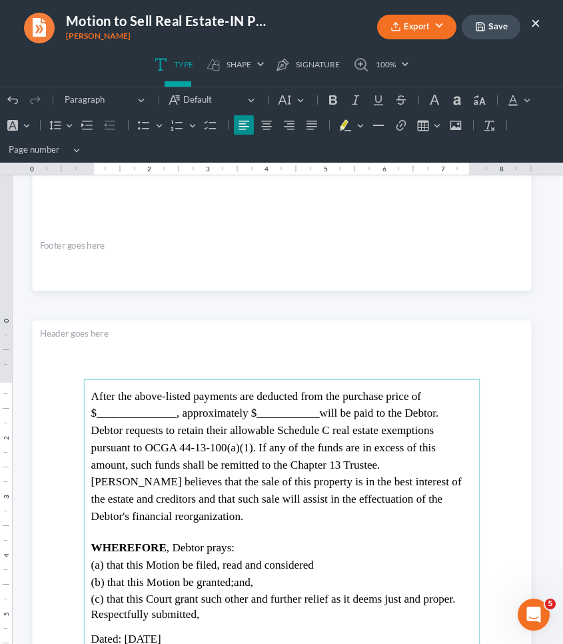
click at [131, 413] on span "After the above-listed payments are deducted from the purchase price of $______…" at bounding box center [276, 455] width 370 height 133
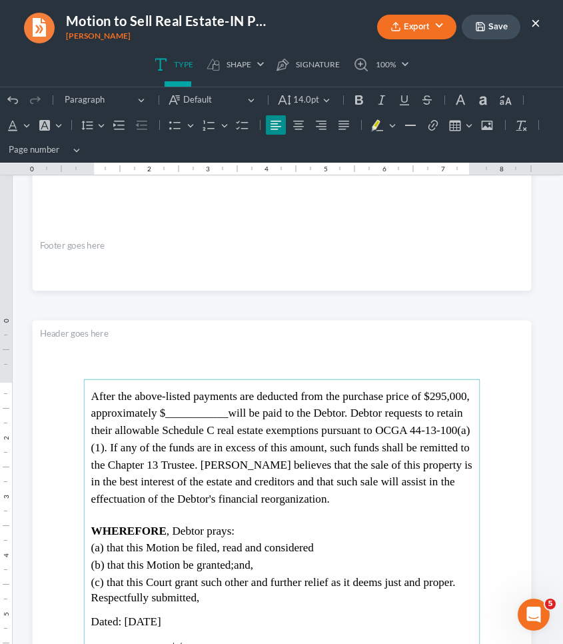
click at [241, 410] on span "After the above-listed payments are deducted from the purchase price of $295,00…" at bounding box center [281, 446] width 381 height 115
drag, startPoint x: 274, startPoint y: 413, endPoint x: 215, endPoint y: 414, distance: 58.6
click at [215, 414] on span "After the above-listed payments are deducted from the purchase price of $295,00…" at bounding box center [281, 446] width 381 height 115
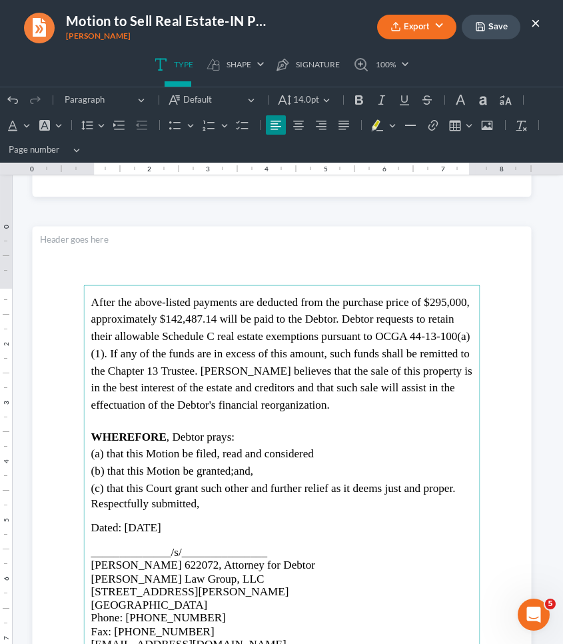
scroll to position [2716, 0]
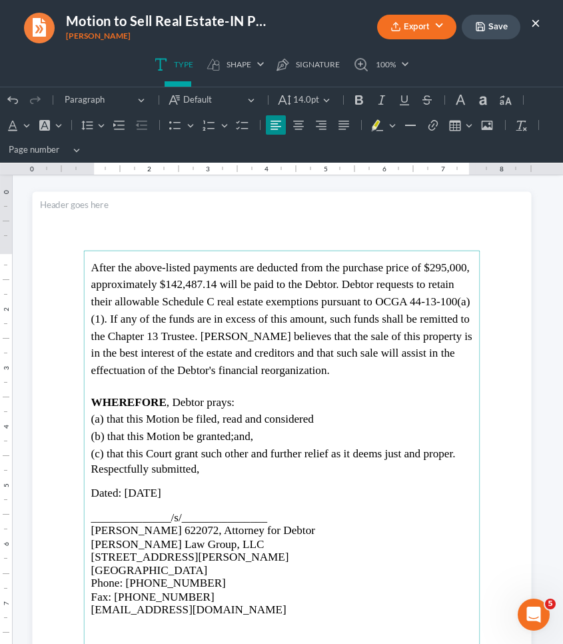
click at [153, 488] on span "Dated: 09/02/2025" at bounding box center [126, 492] width 70 height 13
click at [133, 486] on span "Dated: 09/02, 2025" at bounding box center [135, 492] width 88 height 13
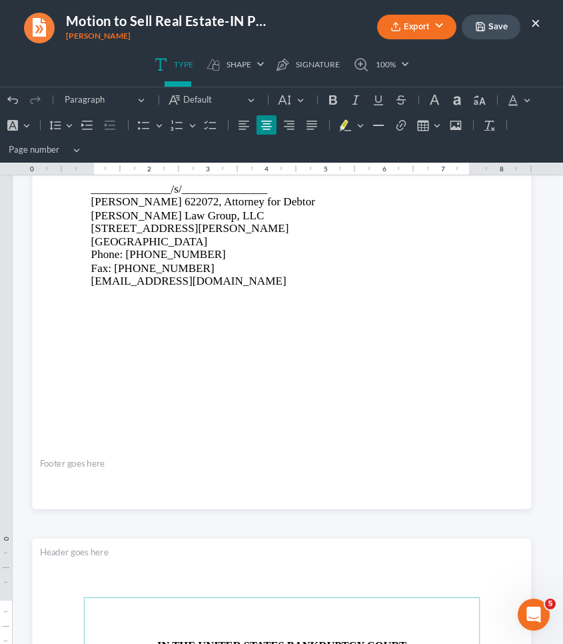
scroll to position [2995, 0]
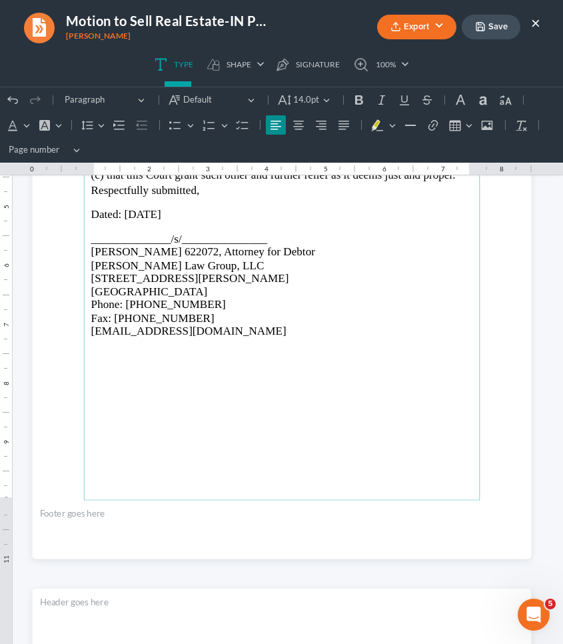
drag, startPoint x: 208, startPoint y: 209, endPoint x: 126, endPoint y: 211, distance: 82.0
click at [126, 211] on span "Dated: September 2, 2025" at bounding box center [126, 214] width 70 height 13
copy span "September 2, 2025"
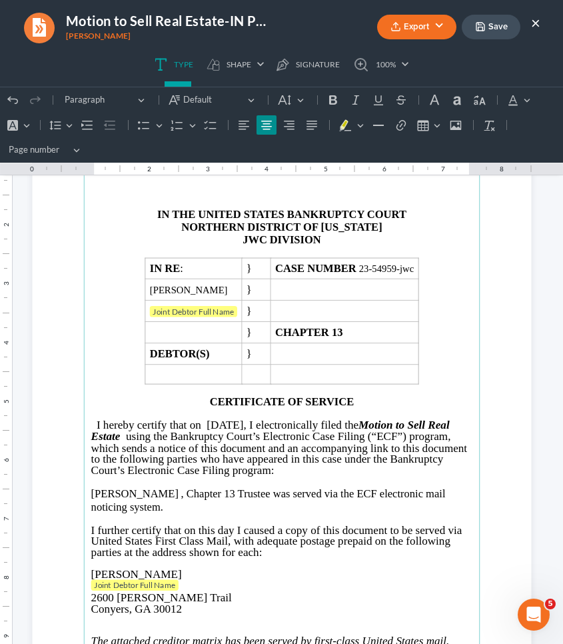
scroll to position [3512, 0]
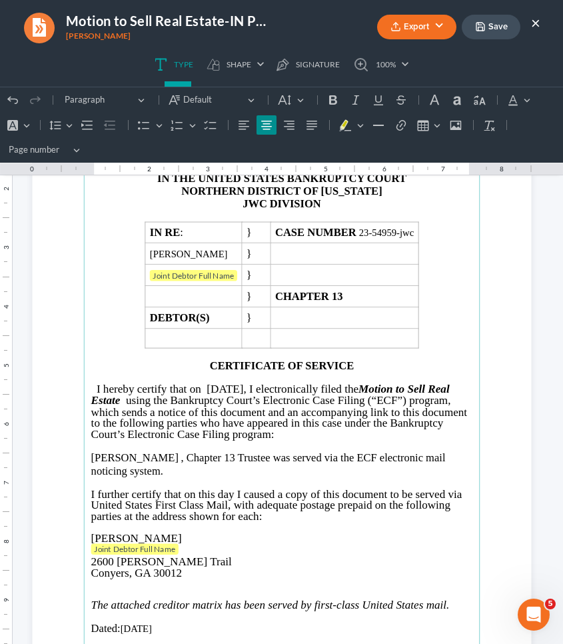
click at [275, 387] on span "I hereby certify that on 09/02/2025, I electronically filed the" at bounding box center [227, 388] width 262 height 13
drag, startPoint x: 275, startPoint y: 387, endPoint x: 226, endPoint y: 386, distance: 49.3
click at [226, 386] on span "I hereby certify that on 09/02/2025, I electronically filed the" at bounding box center [227, 388] width 262 height 13
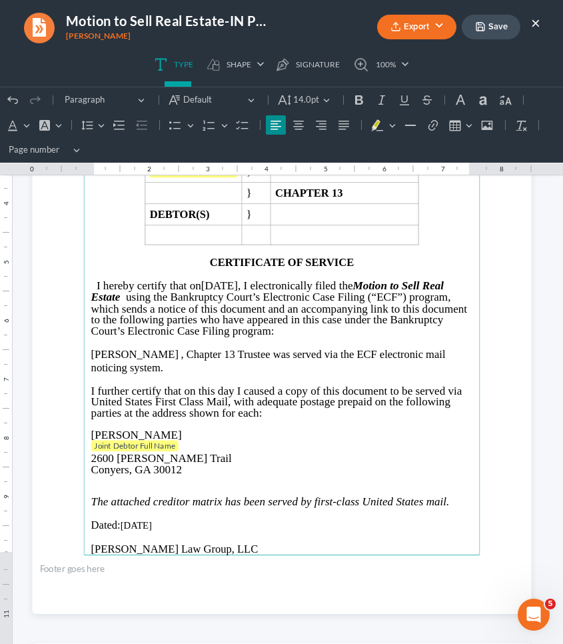
scroll to position [3626, 0]
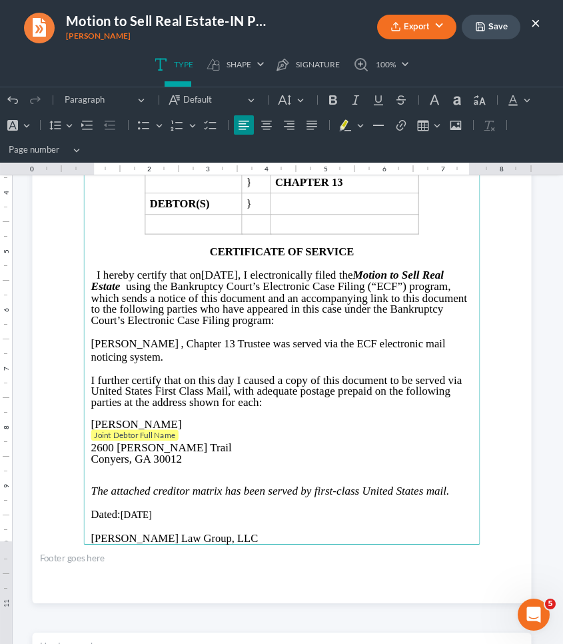
click at [169, 508] on span "Rich Text Editor, page-5-main" at bounding box center [160, 514] width 19 height 12
click at [165, 508] on p "Dated: 09/02/2025" at bounding box center [282, 514] width 382 height 13
drag, startPoint x: 167, startPoint y: 507, endPoint x: 123, endPoint y: 507, distance: 43.3
click at [123, 508] on p "Dated: 09/02/2025" at bounding box center [282, 514] width 382 height 13
click at [137, 430] on span "Joint Debtor Full Name" at bounding box center [134, 435] width 81 height 10
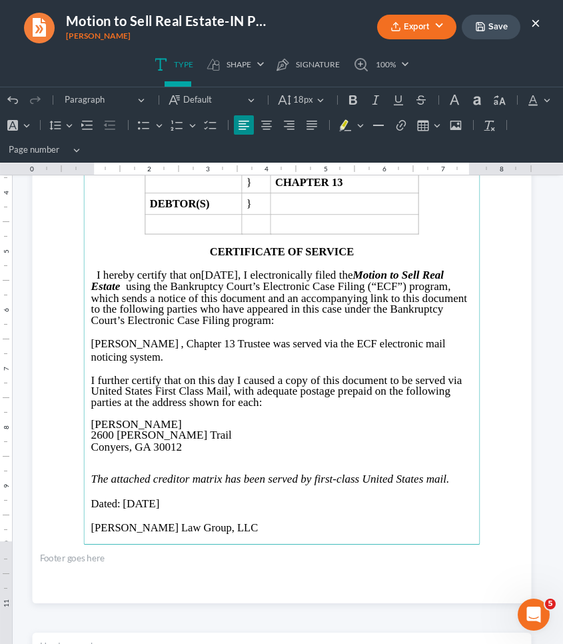
click at [167, 340] on p "Nancy J. Whaley , Chapter 13 Trustee was served via the ECF electronic mail not…" at bounding box center [282, 350] width 382 height 25
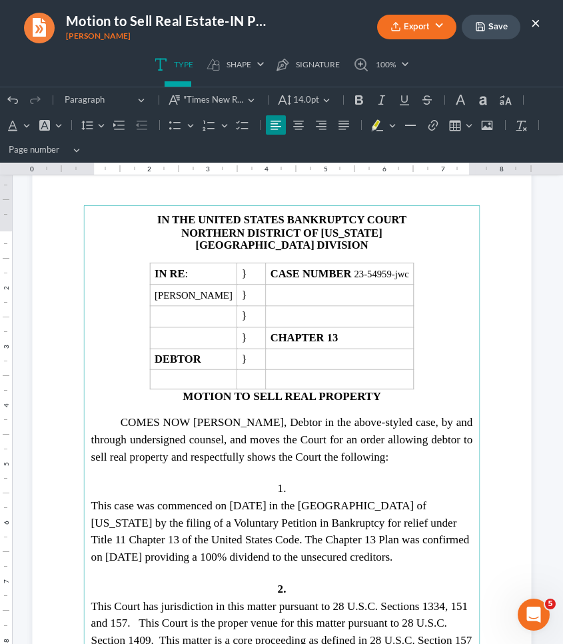
scroll to position [1410, 0]
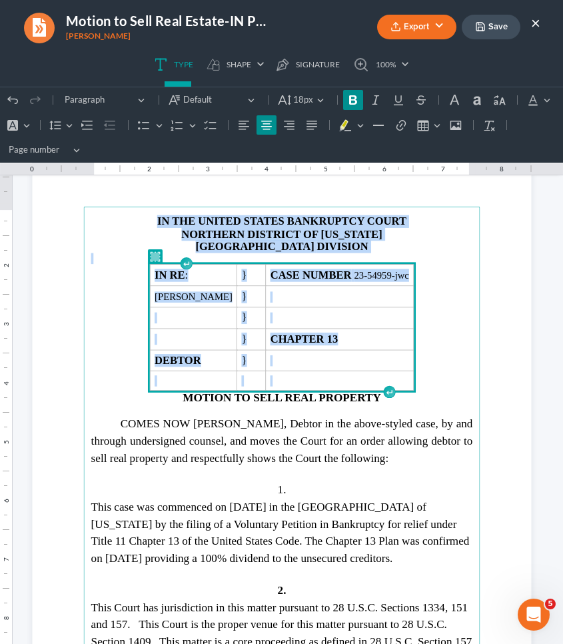
drag, startPoint x: 450, startPoint y: 381, endPoint x: 151, endPoint y: 206, distance: 347.3
click at [151, 206] on section "IN THE UNITED STATES BANKRUPTCY COURT NORTHERN DISTRICT OF GEORGIA ATLANTA DIVI…" at bounding box center [281, 471] width 499 height 646
copy main "IN THE UNITED STATES BANKRUPTCY COURT NORTHERN DISTRICT OF [US_STATE] ATLANTA D…"
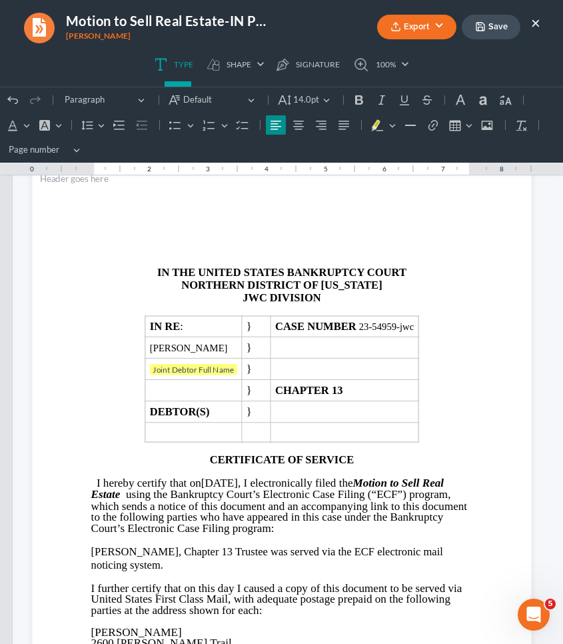
scroll to position [3458, 0]
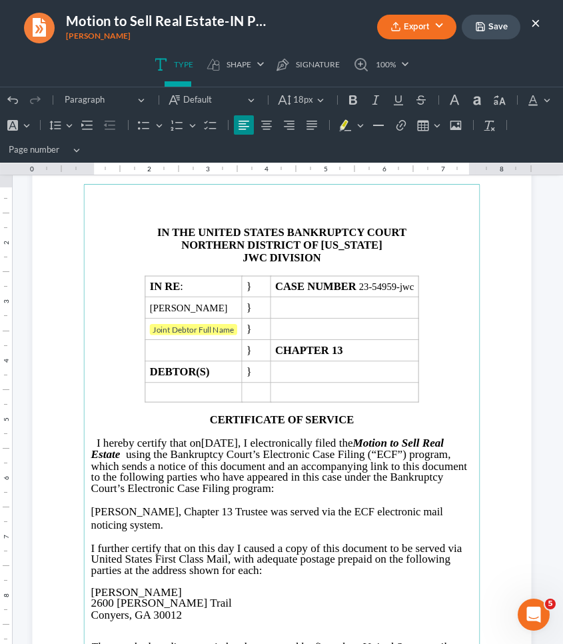
click at [455, 390] on main "IN THE UNITED STATES BANKRUPTCY COURT NORTHERN DISTRICT OF GEORGIA JWC DIVISION…" at bounding box center [281, 448] width 396 height 528
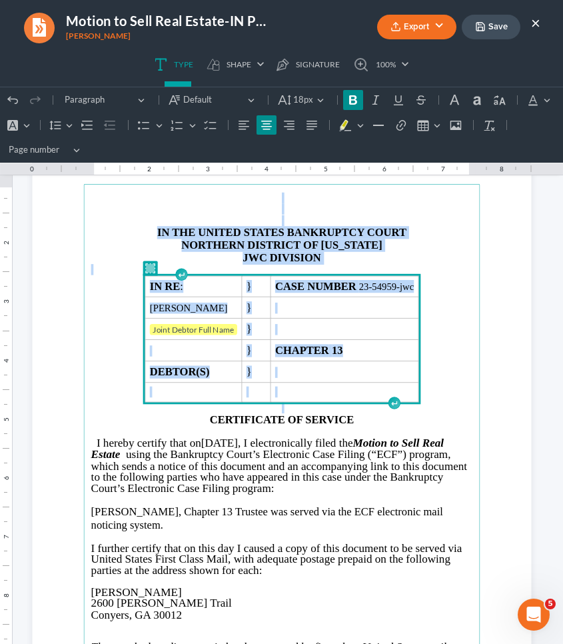
drag, startPoint x: 446, startPoint y: 388, endPoint x: 114, endPoint y: 171, distance: 396.6
click html "1.00 10.00 0 1 1 2 2 3 3 4 4 5 5 6 6 7 7 8 8 9 9 10 10 11 11 Undo (⌘Z) Undo Red…"
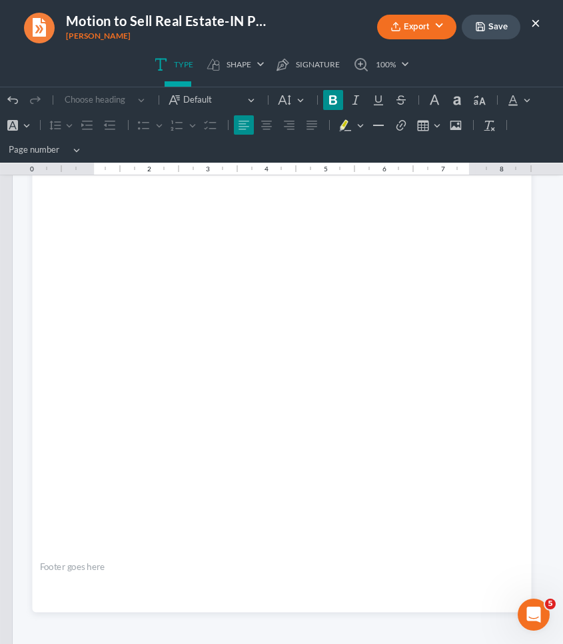
scroll to position [4293, 0]
